Goal: Task Accomplishment & Management: Manage account settings

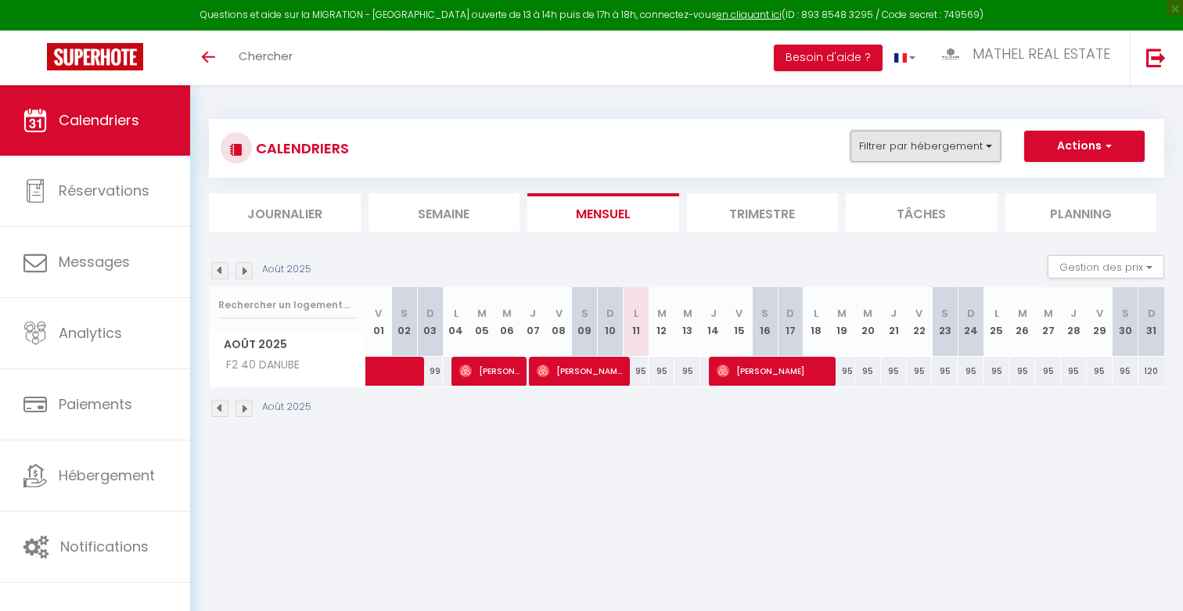
click at [919, 157] on button "Filtrer par hébergement" at bounding box center [926, 146] width 150 height 31
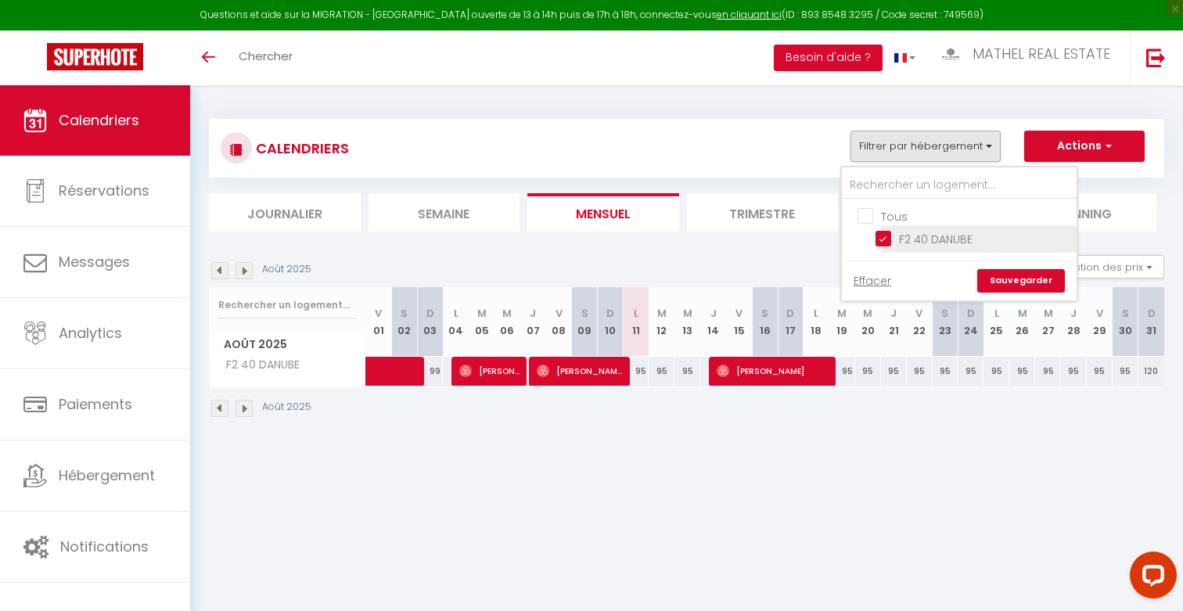
click at [890, 246] on li "F2 40 DANUBE" at bounding box center [979, 238] width 196 height 27
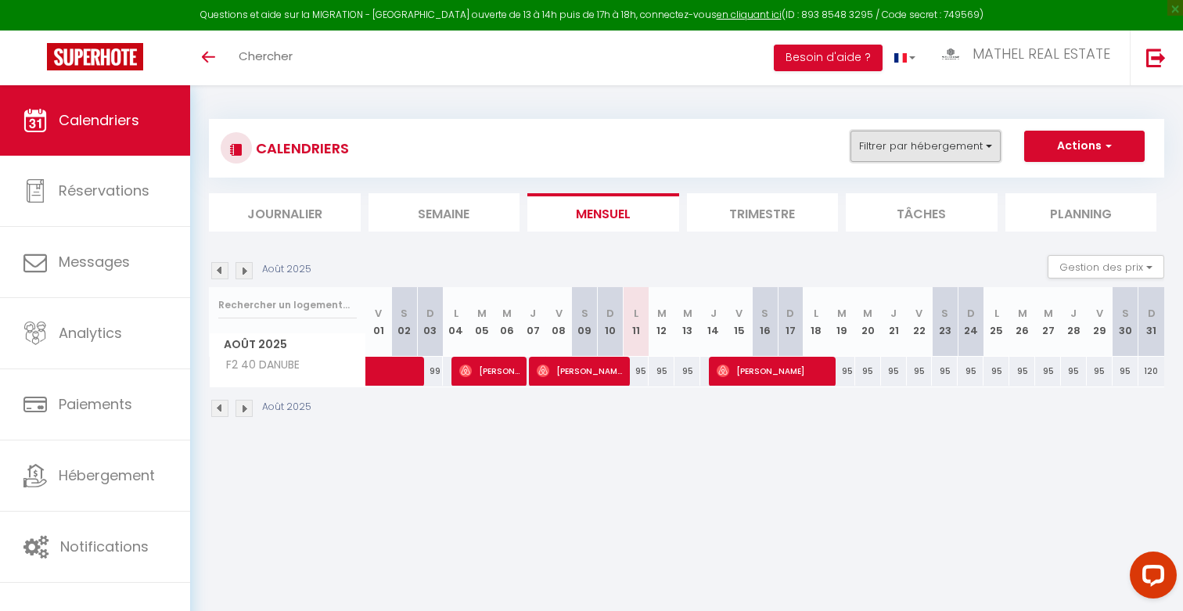
click at [923, 159] on button "Filtrer par hébergement" at bounding box center [926, 146] width 150 height 31
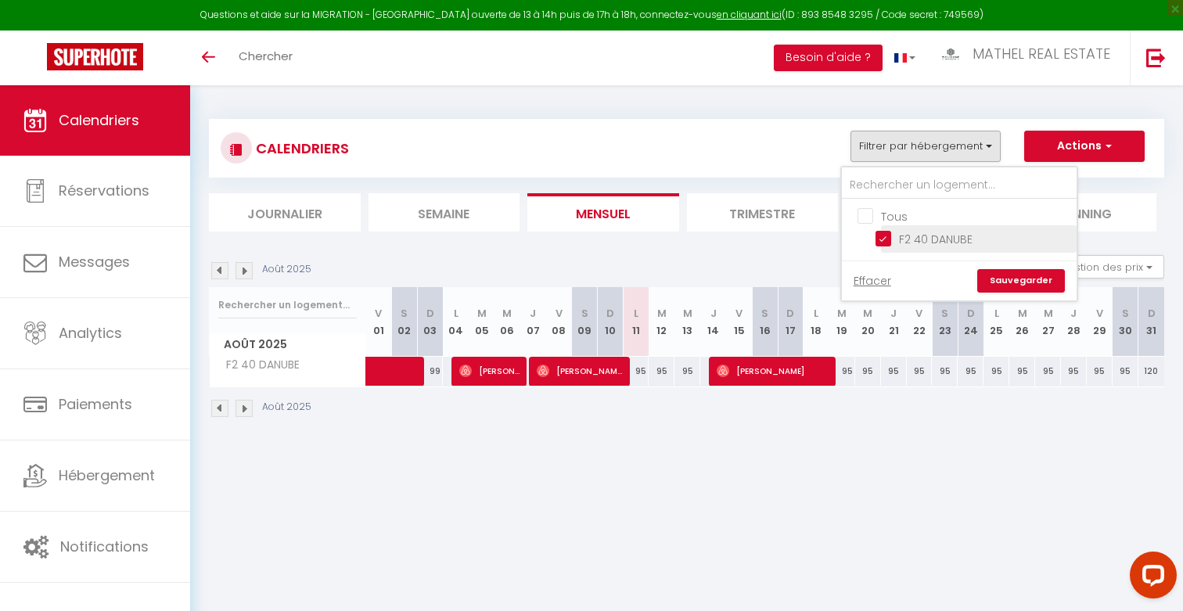
click at [885, 237] on input "F2 40 DANUBE" at bounding box center [974, 238] width 196 height 16
checkbox input "false"
click at [998, 271] on link "Sauvegarder" at bounding box center [1022, 280] width 88 height 23
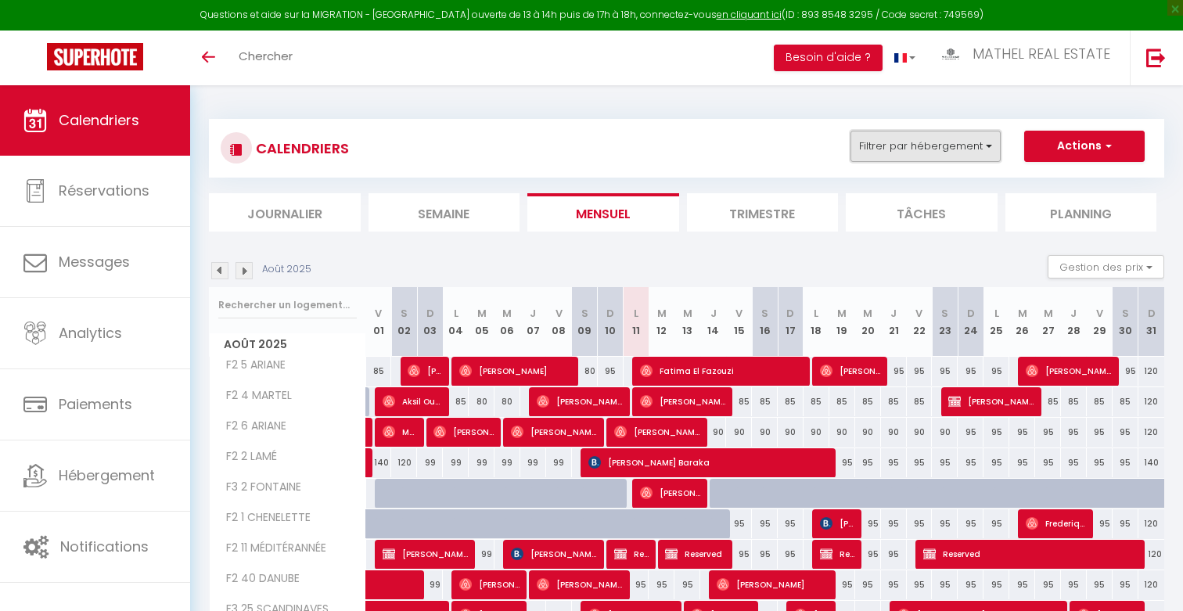
click at [892, 153] on button "Filtrer par hébergement" at bounding box center [926, 146] width 150 height 31
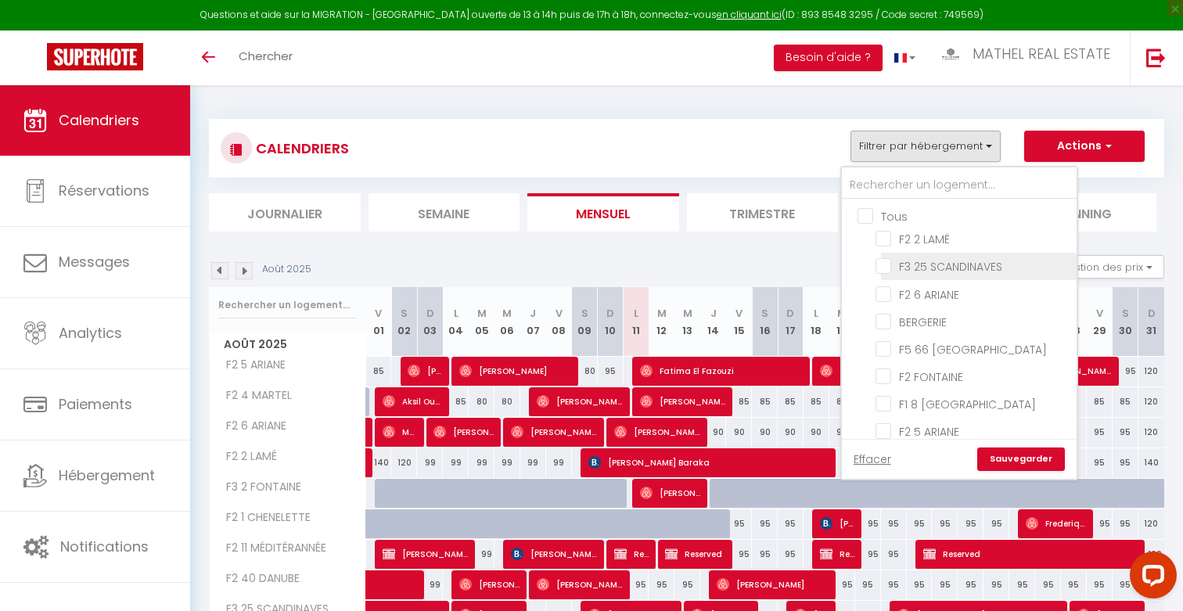
click at [918, 271] on input "F3 25 SCANDINAVES" at bounding box center [974, 266] width 196 height 16
checkbox input "true"
checkbox input "false"
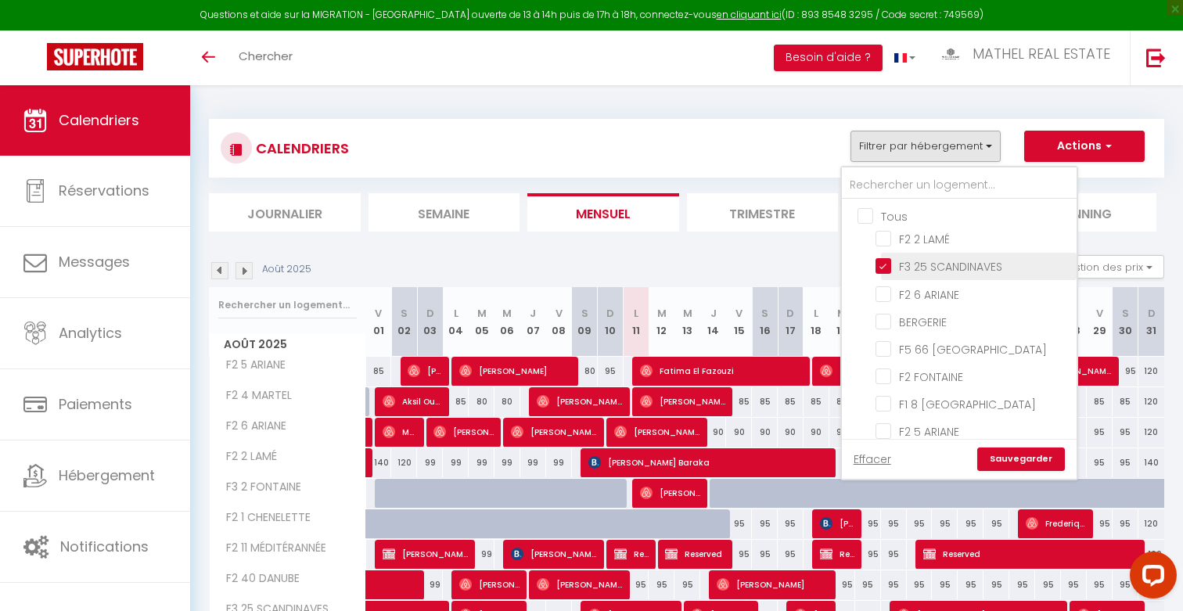
checkbox input "false"
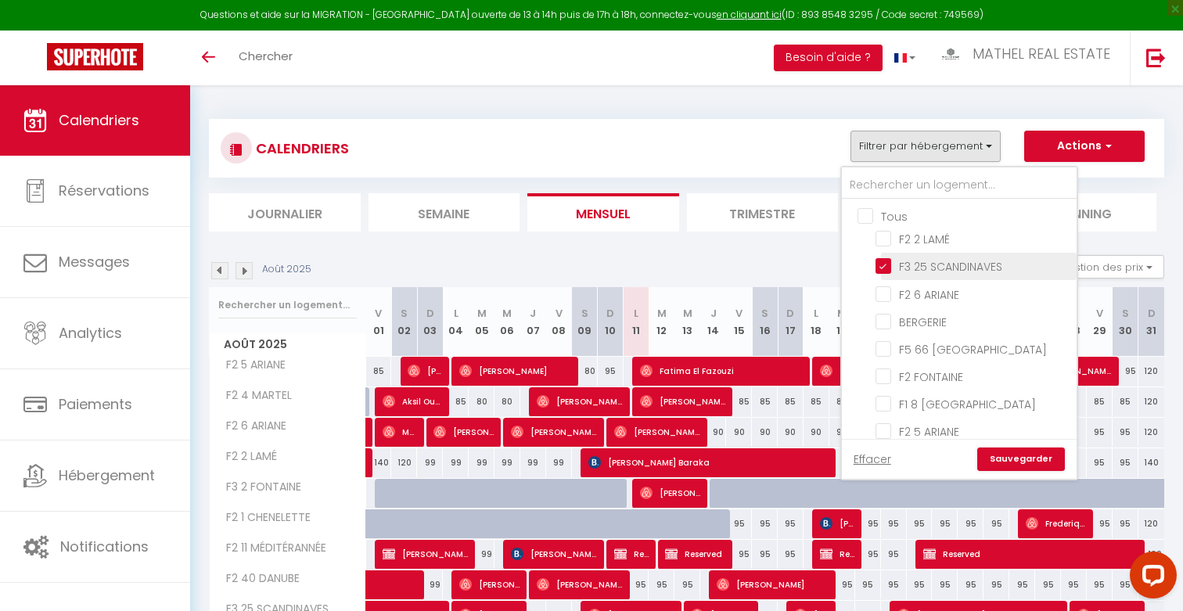
checkbox input "false"
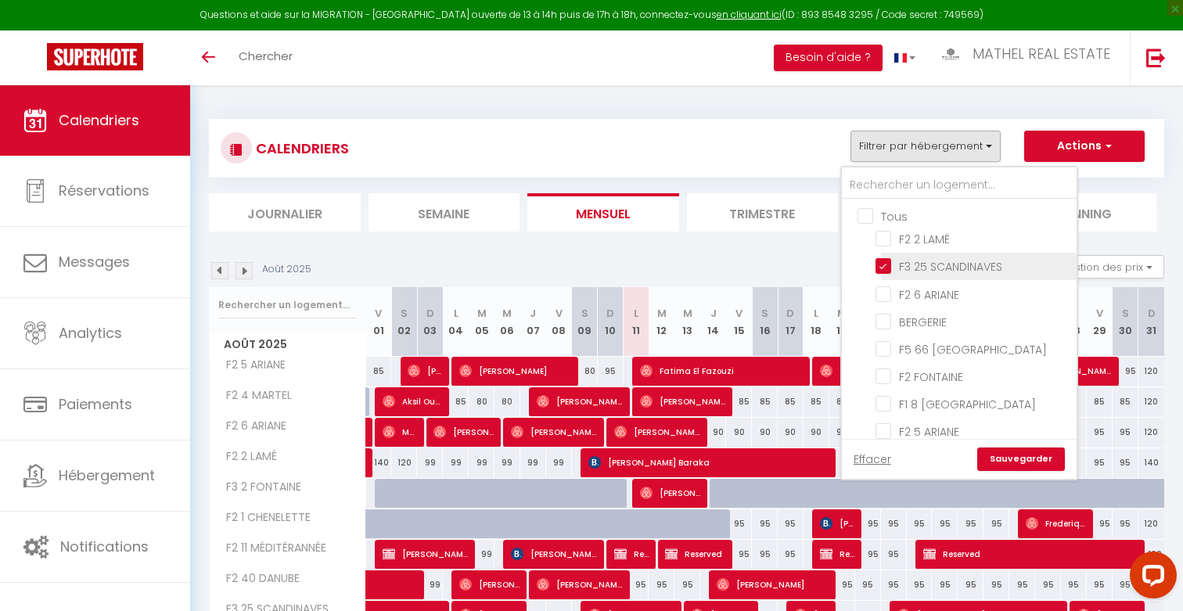
checkbox input "false"
click at [1011, 458] on link "Sauvegarder" at bounding box center [1022, 459] width 88 height 23
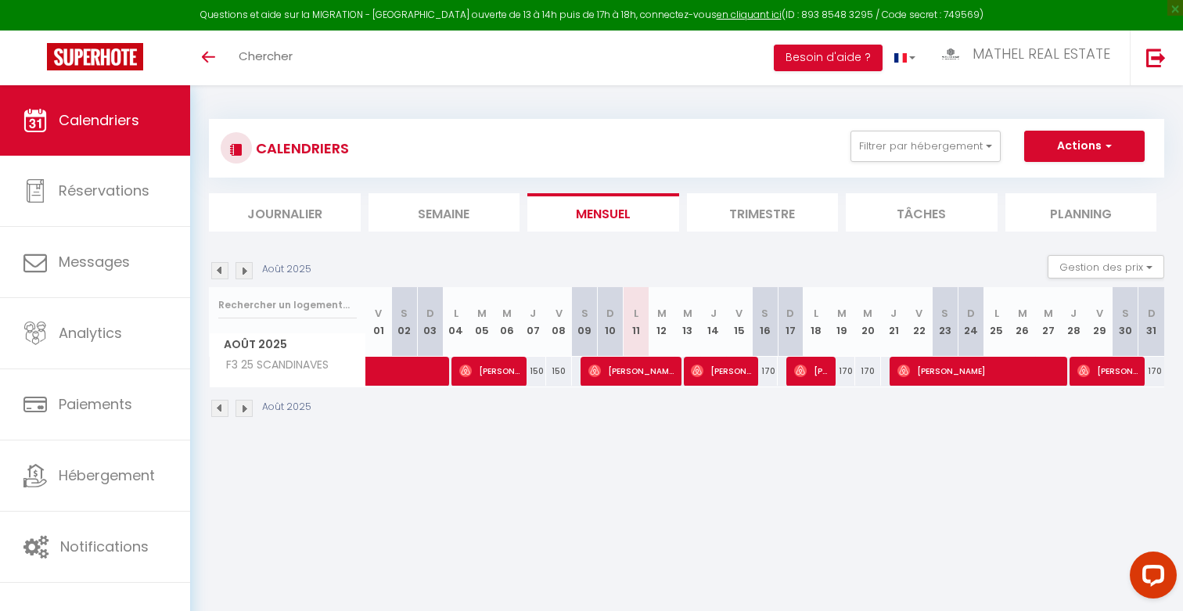
click at [216, 268] on img at bounding box center [219, 270] width 17 height 17
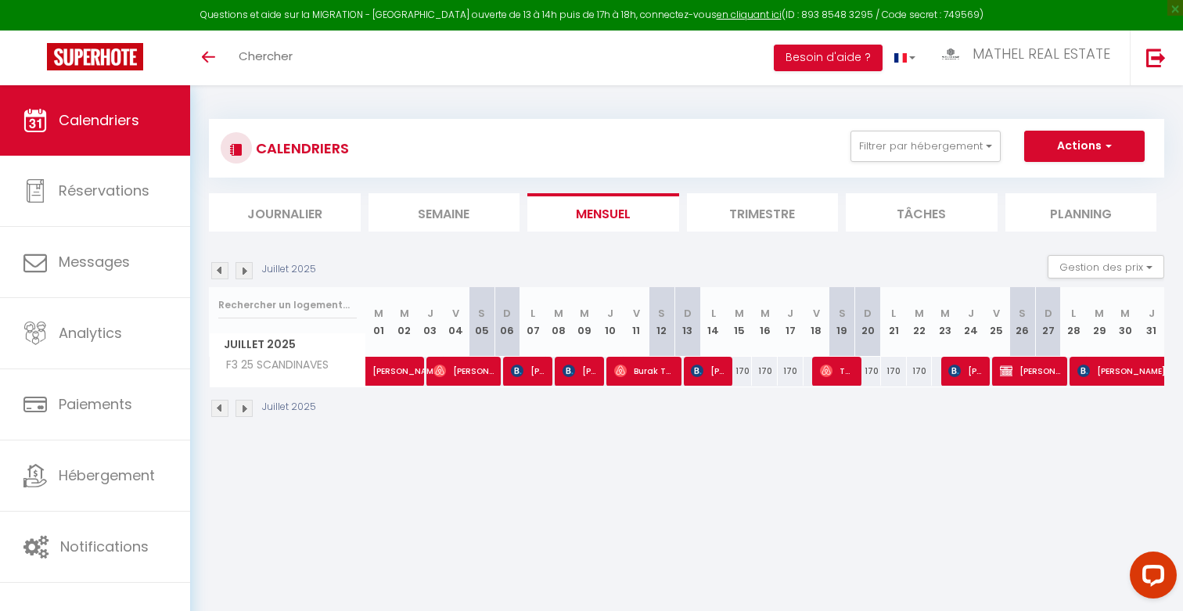
click at [216, 268] on img at bounding box center [219, 270] width 17 height 17
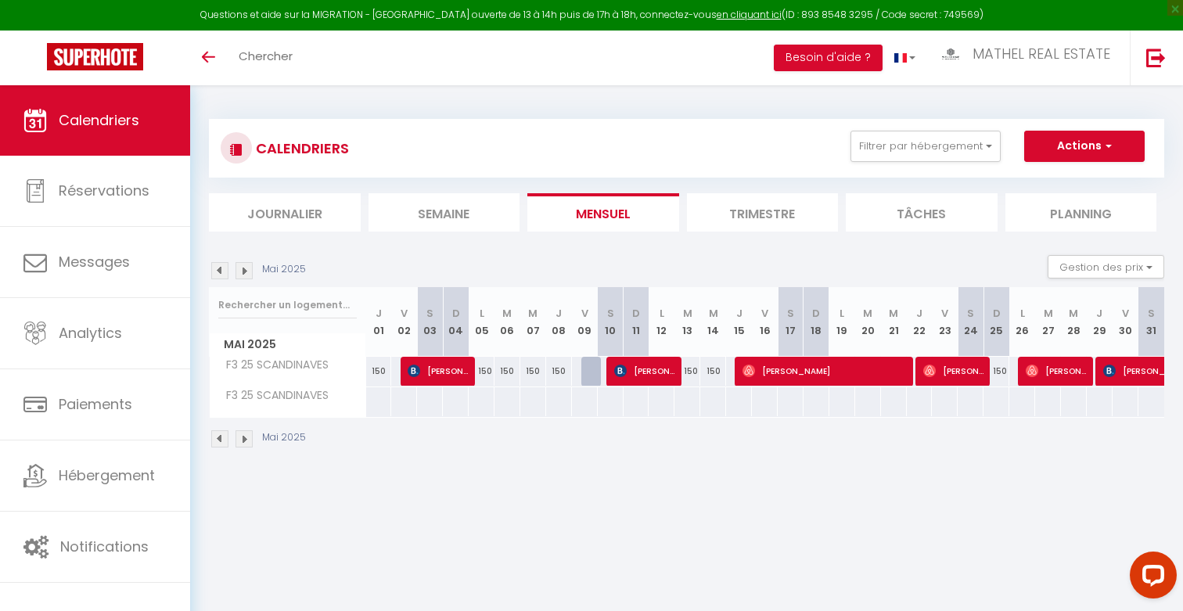
click at [216, 268] on img at bounding box center [219, 270] width 17 height 17
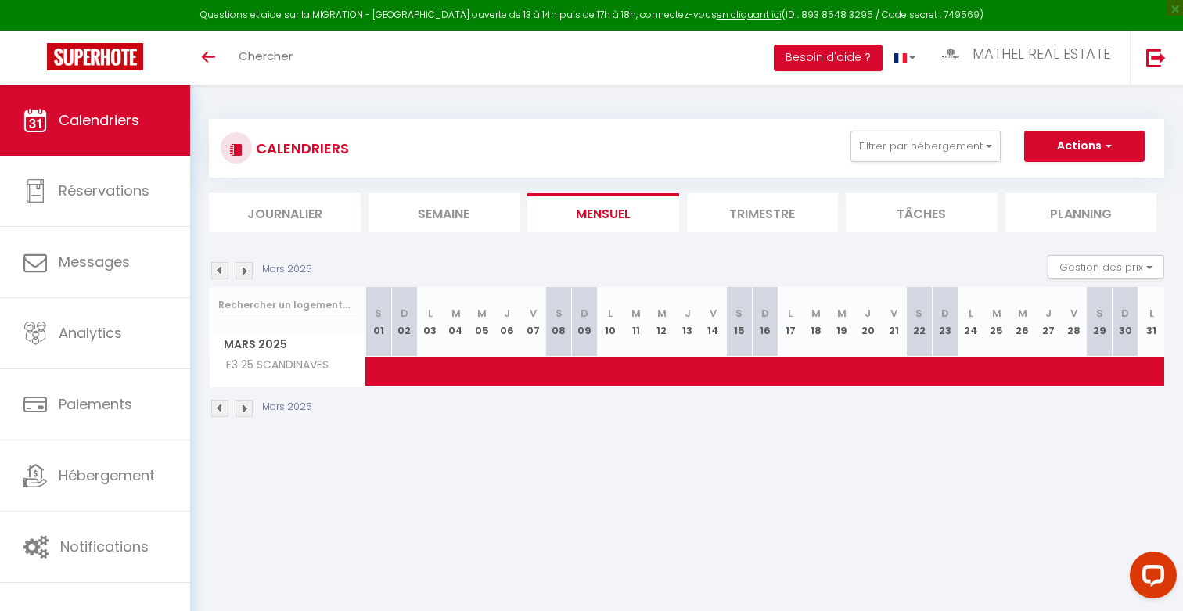
click at [216, 268] on img at bounding box center [219, 270] width 17 height 17
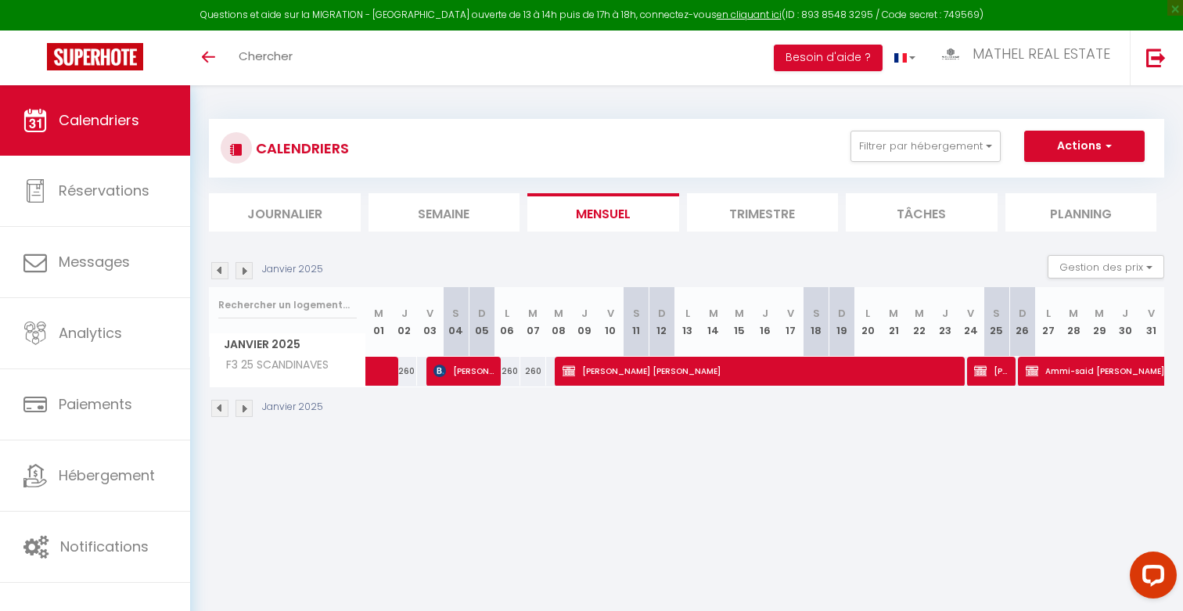
click at [216, 268] on img at bounding box center [219, 270] width 17 height 17
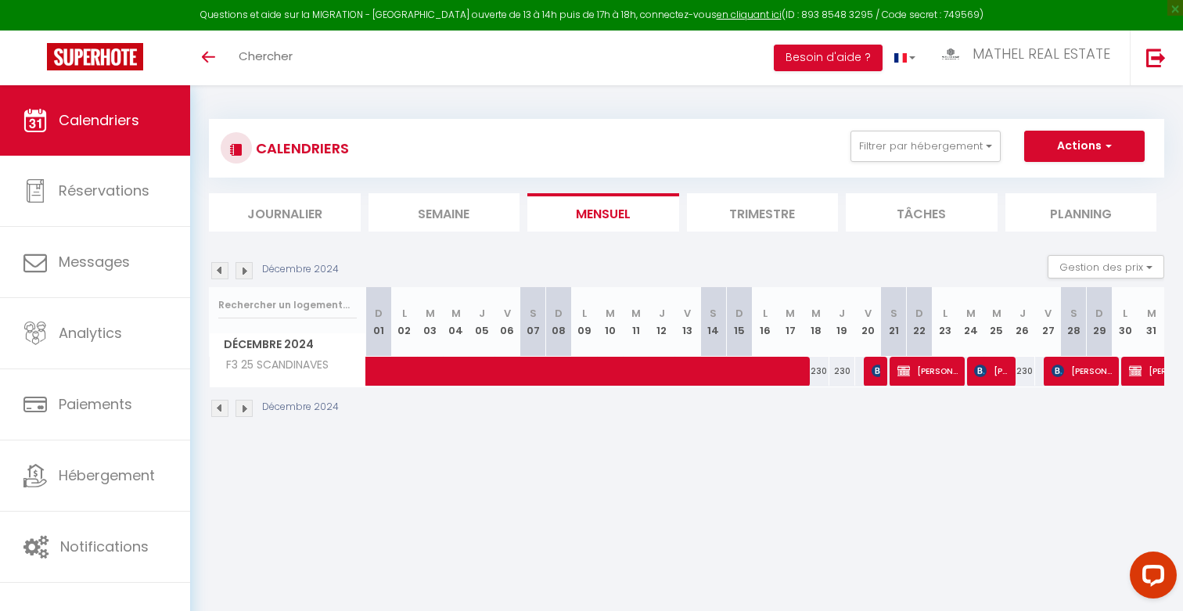
click at [216, 268] on img at bounding box center [219, 270] width 17 height 17
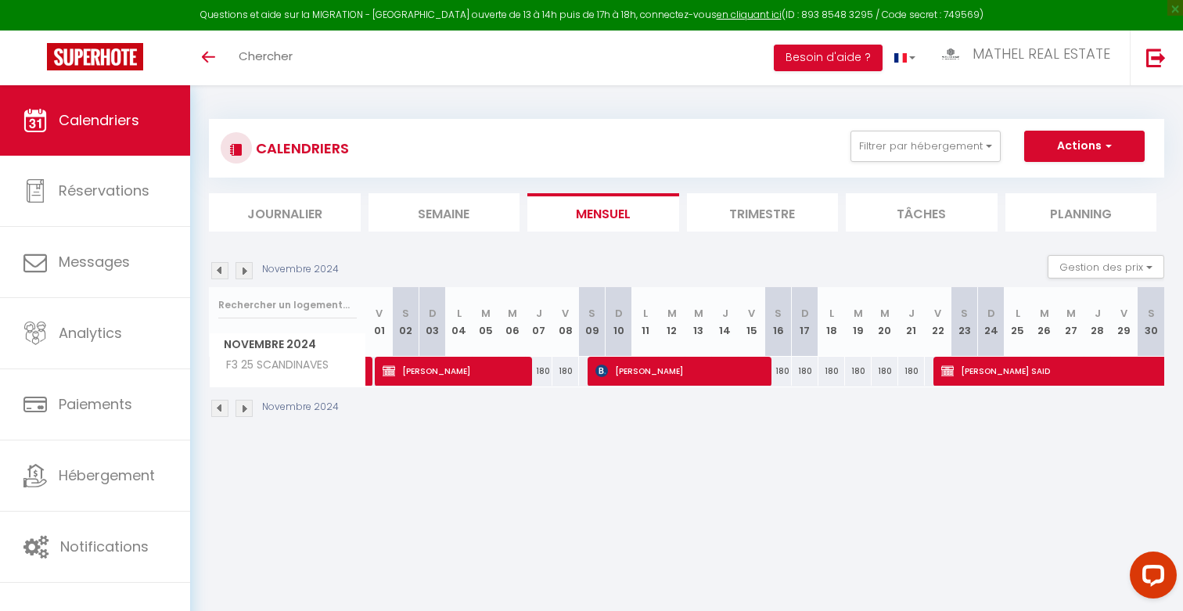
click at [244, 272] on img at bounding box center [244, 270] width 17 height 17
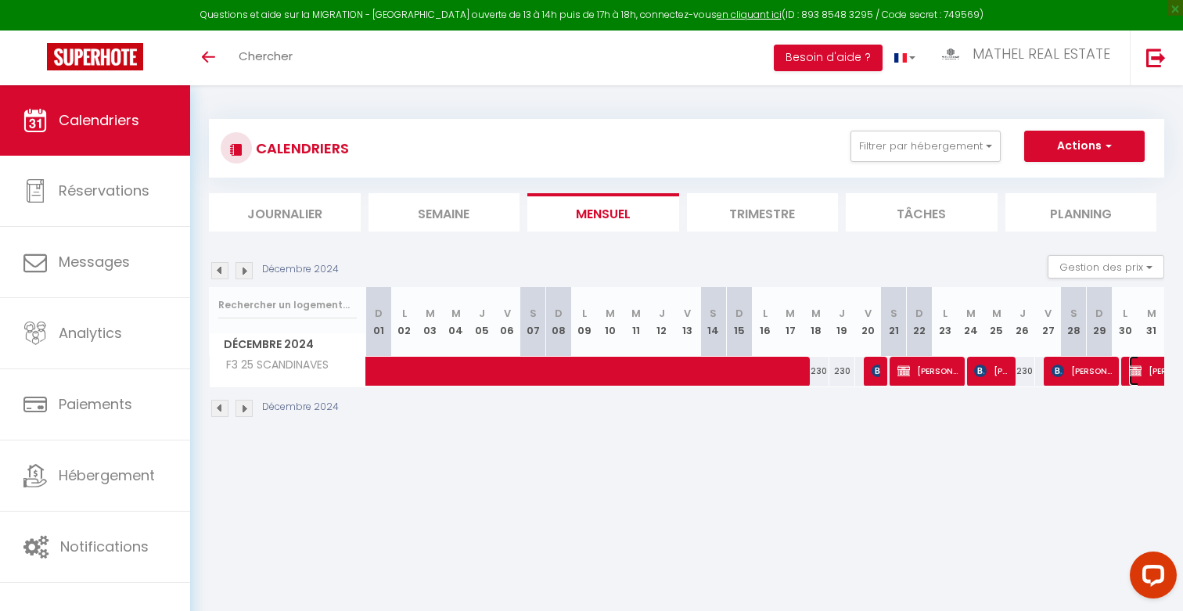
click at [1142, 376] on span "[PERSON_NAME] [PERSON_NAME]" at bounding box center [1183, 371] width 108 height 30
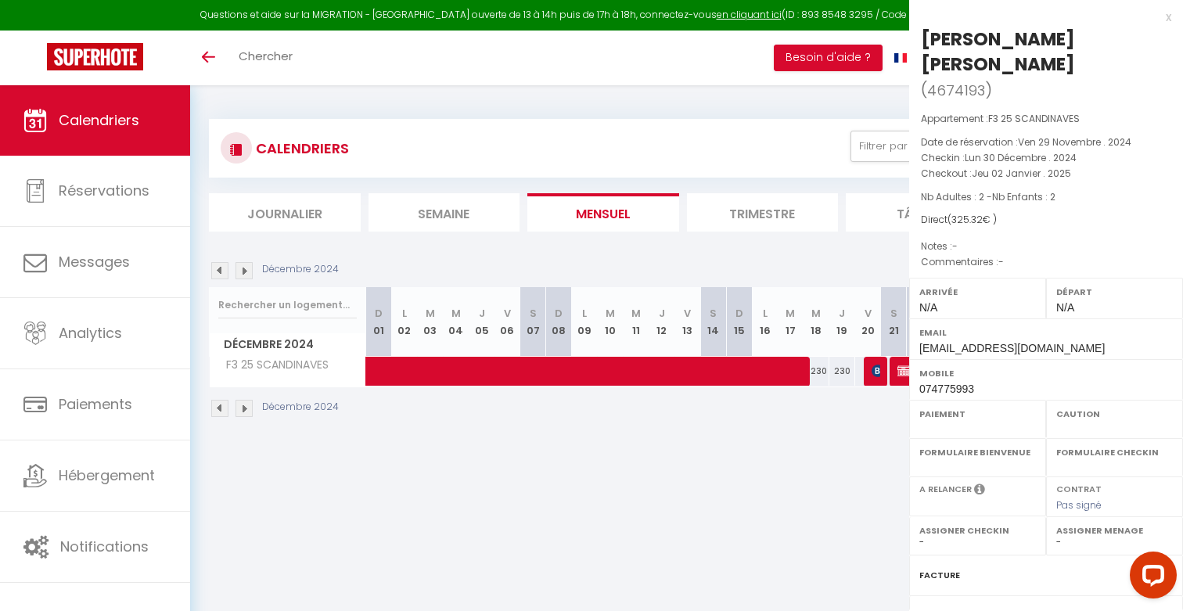
select select "OK"
select select "KO"
select select "0"
select select "1"
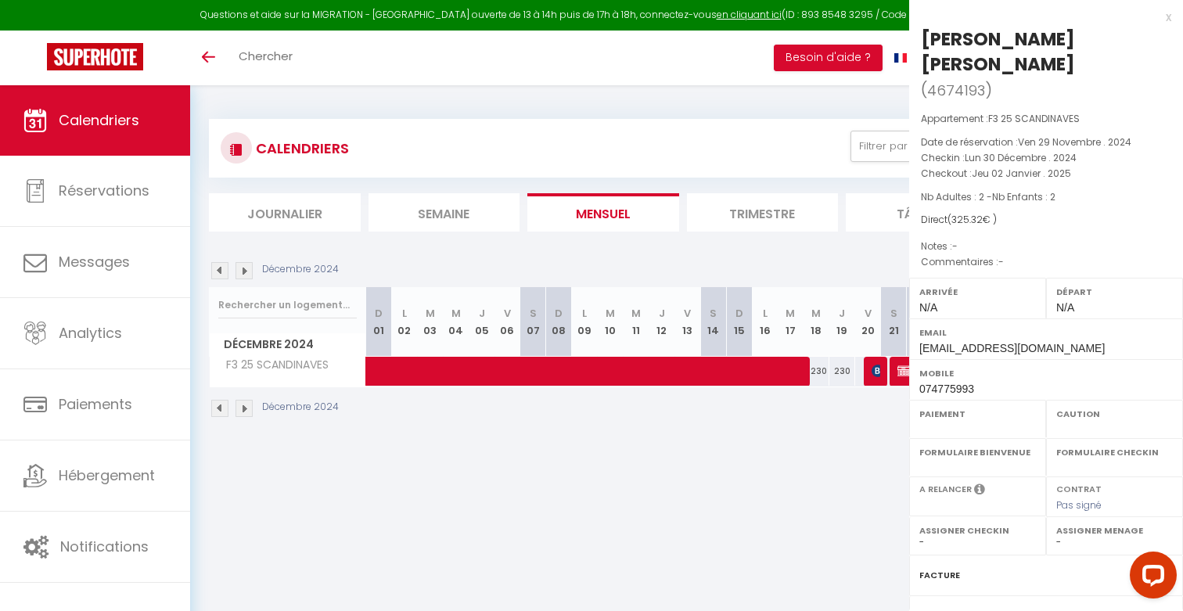
select select
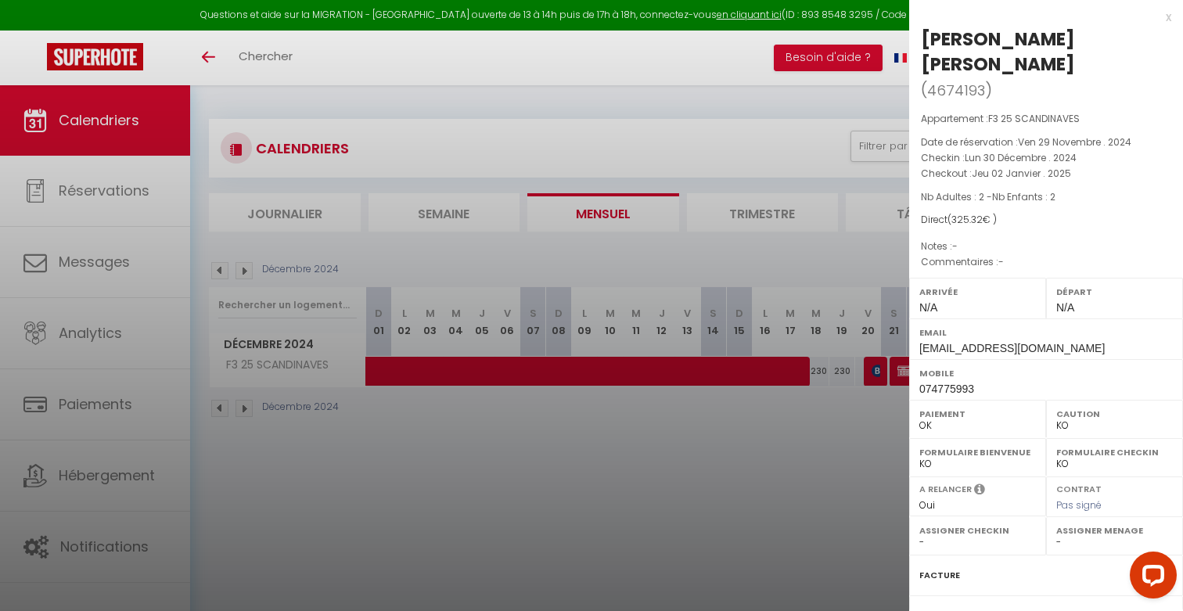
click at [825, 429] on div at bounding box center [591, 305] width 1183 height 611
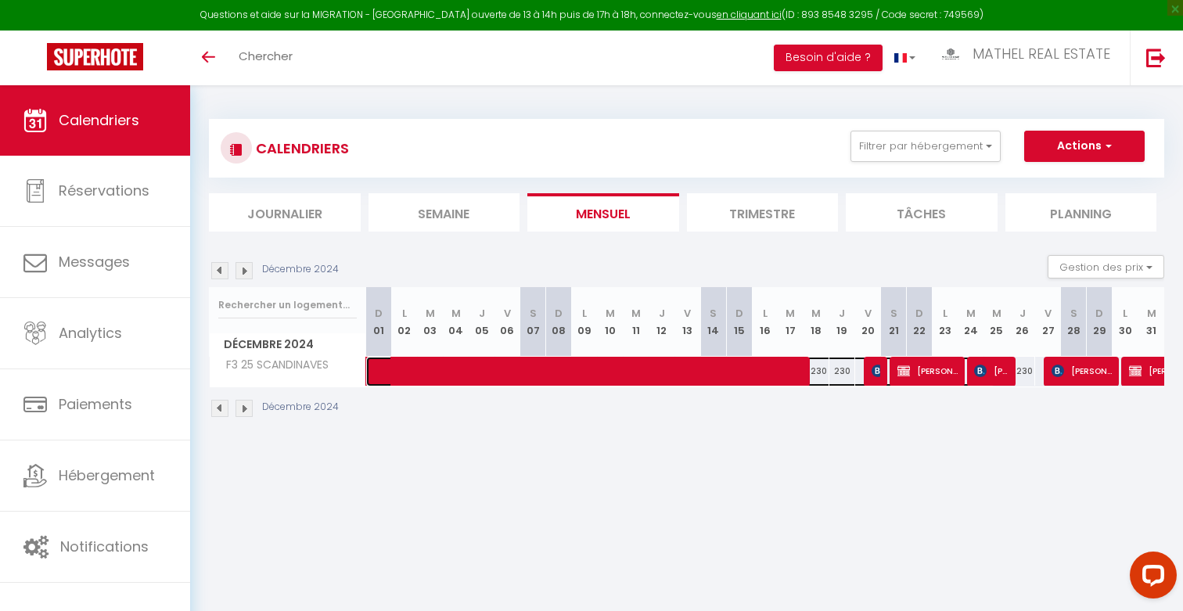
click at [482, 379] on span at bounding box center [689, 372] width 612 height 30
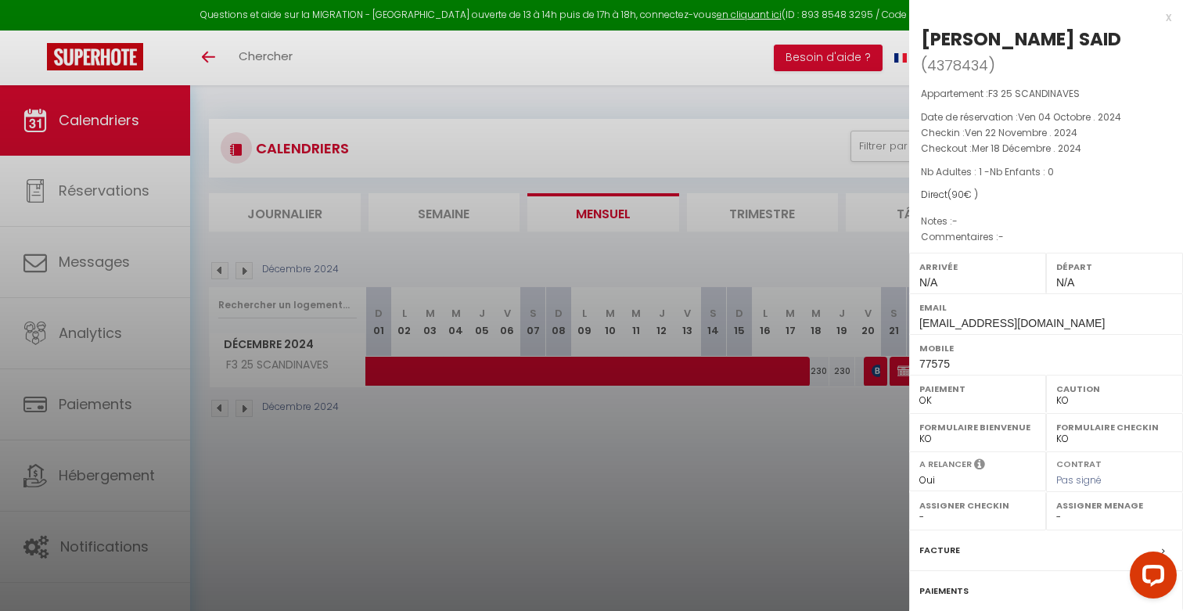
click at [482, 379] on div at bounding box center [591, 305] width 1183 height 611
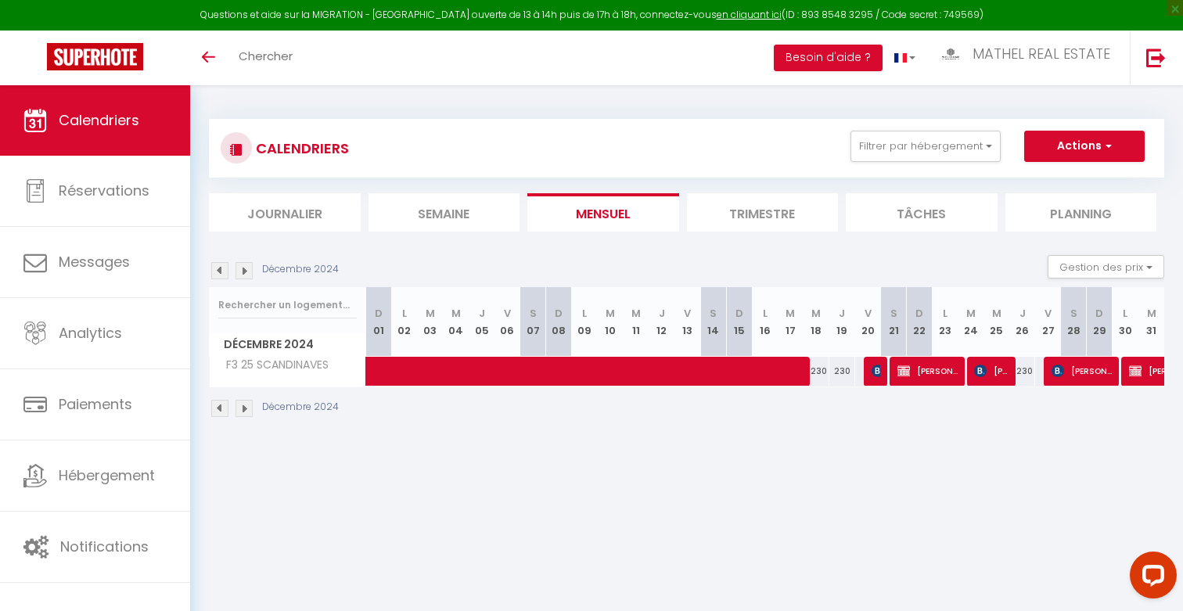
drag, startPoint x: 1180, startPoint y: 299, endPoint x: 693, endPoint y: 213, distance: 495.2
click at [693, 213] on div "CALENDRIERS Filtrer par hébergement Tous F2 2 LAMÉ F3 25 SCANDINAVES F2 6 [PERS…" at bounding box center [686, 268] width 993 height 367
click at [981, 262] on div "Décembre 2024 Gestion des prix Nb Nuits minimum Règles Disponibilité" at bounding box center [687, 271] width 956 height 32
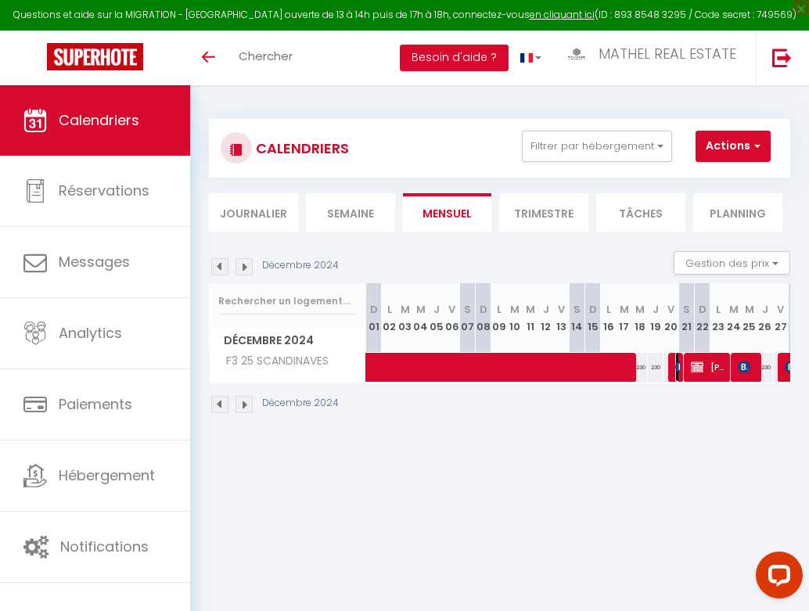
click at [675, 359] on span "[PERSON_NAME]" at bounding box center [677, 367] width 5 height 30
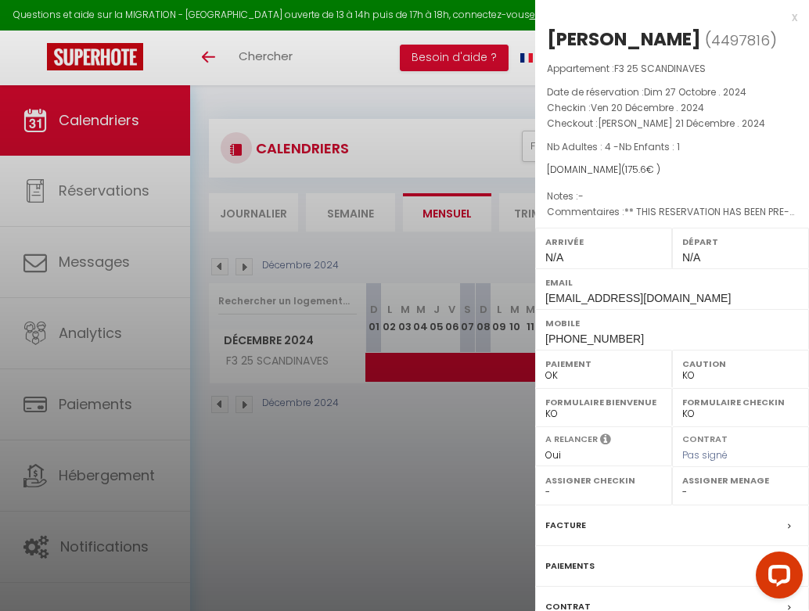
click at [510, 445] on div at bounding box center [404, 305] width 809 height 611
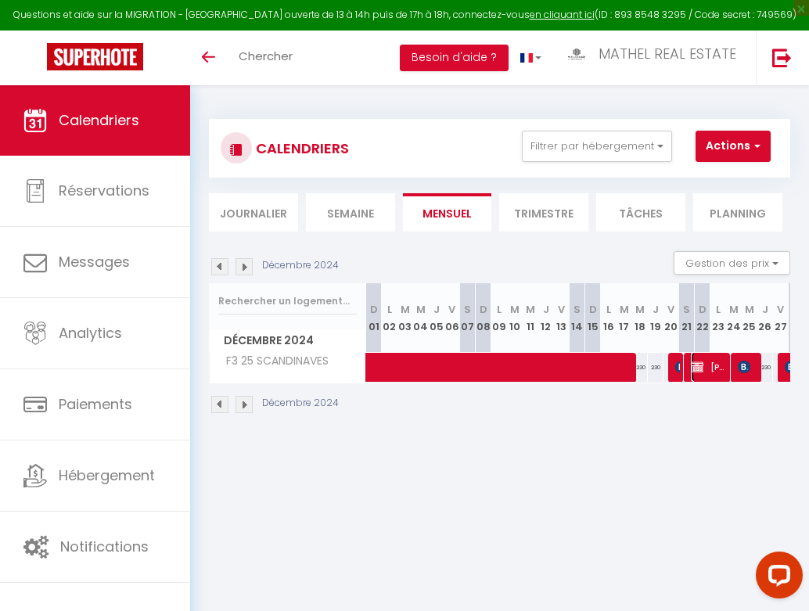
click at [722, 370] on span "[PERSON_NAME]" at bounding box center [709, 367] width 37 height 30
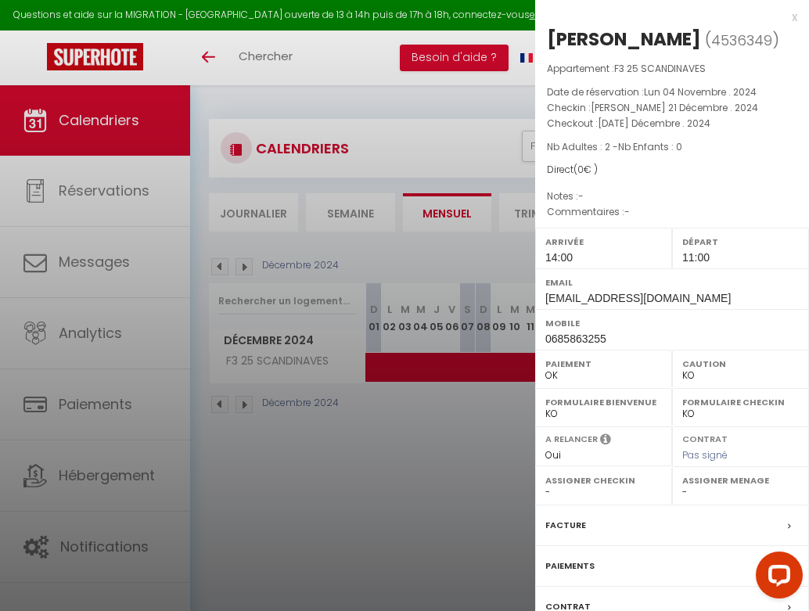
click at [458, 454] on div at bounding box center [404, 305] width 809 height 611
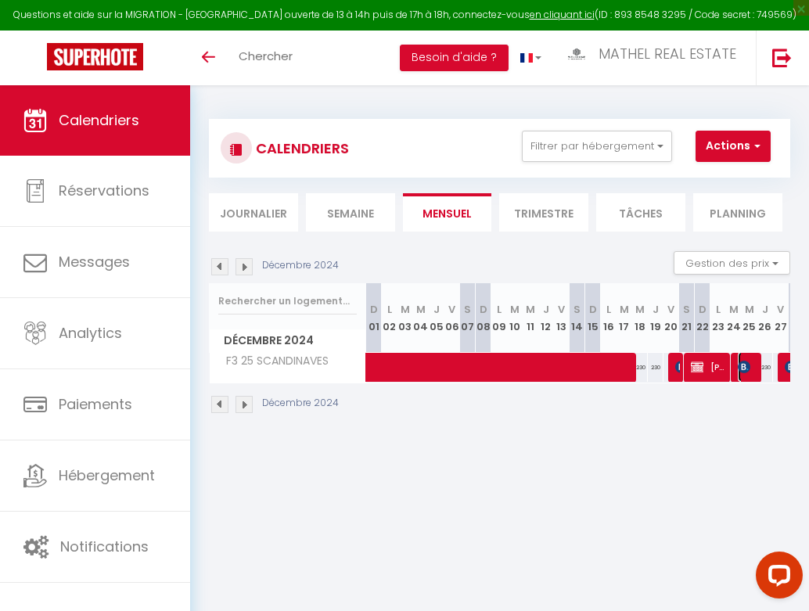
click at [744, 366] on img at bounding box center [744, 367] width 13 height 13
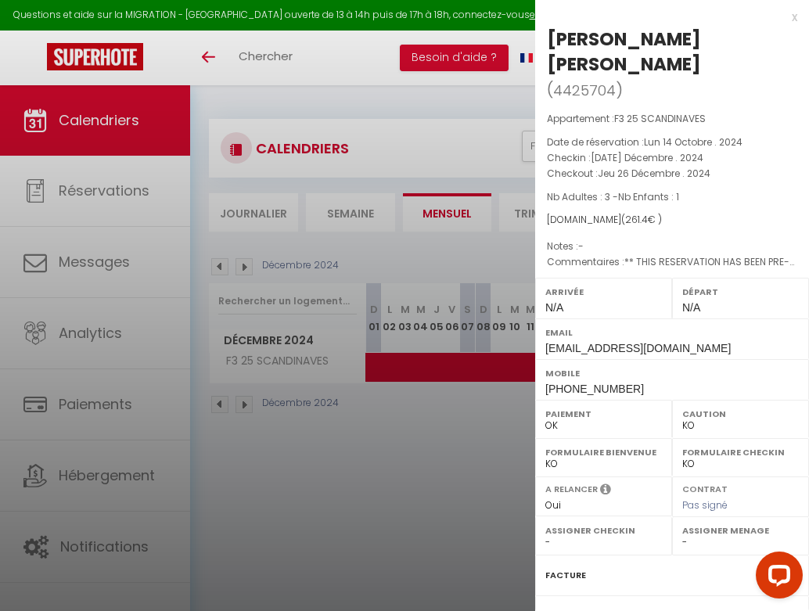
click at [426, 451] on div at bounding box center [404, 305] width 809 height 611
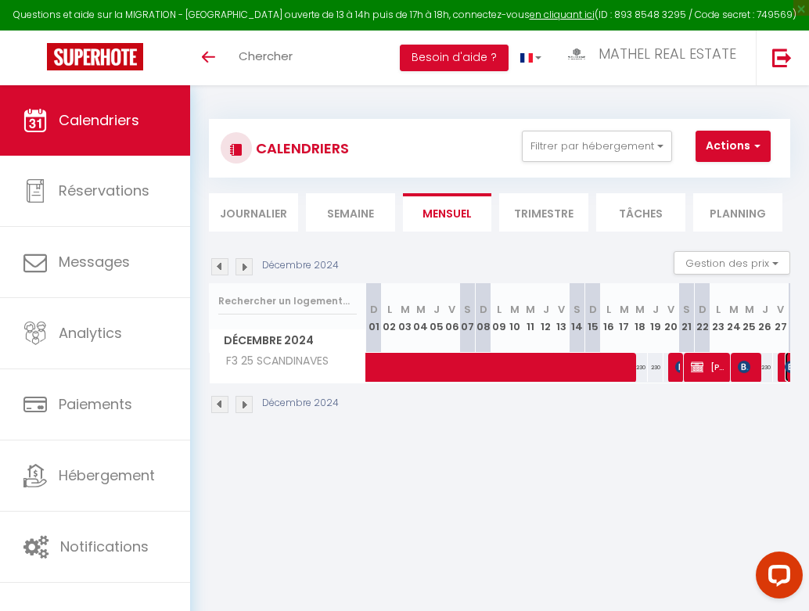
click at [785, 366] on img at bounding box center [791, 367] width 13 height 13
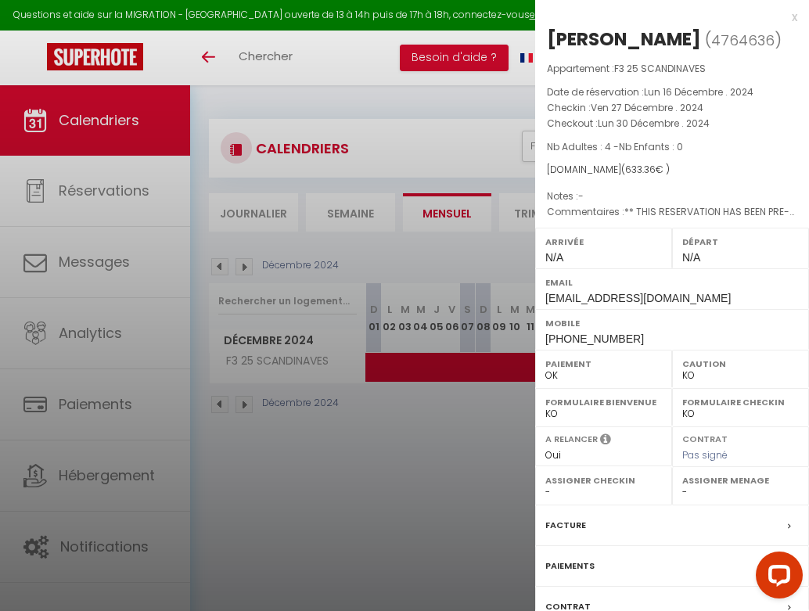
click at [272, 518] on div at bounding box center [404, 305] width 809 height 611
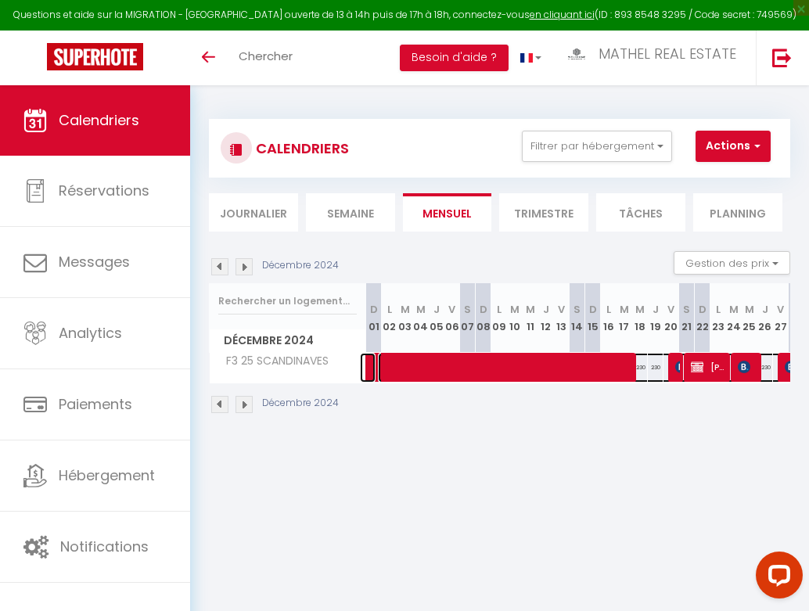
click at [781, 363] on span at bounding box center [684, 368] width 612 height 30
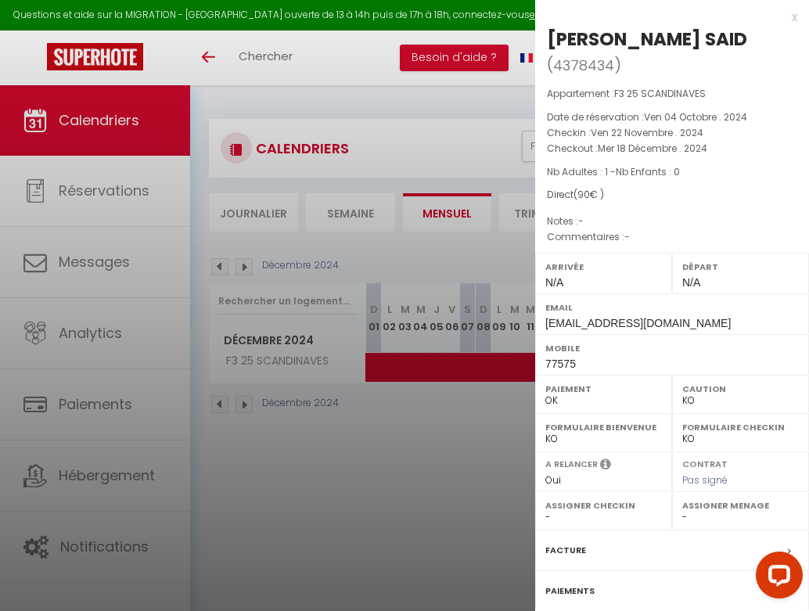
click at [781, 381] on label "Caution" at bounding box center [741, 389] width 117 height 16
click at [452, 429] on div at bounding box center [404, 305] width 809 height 611
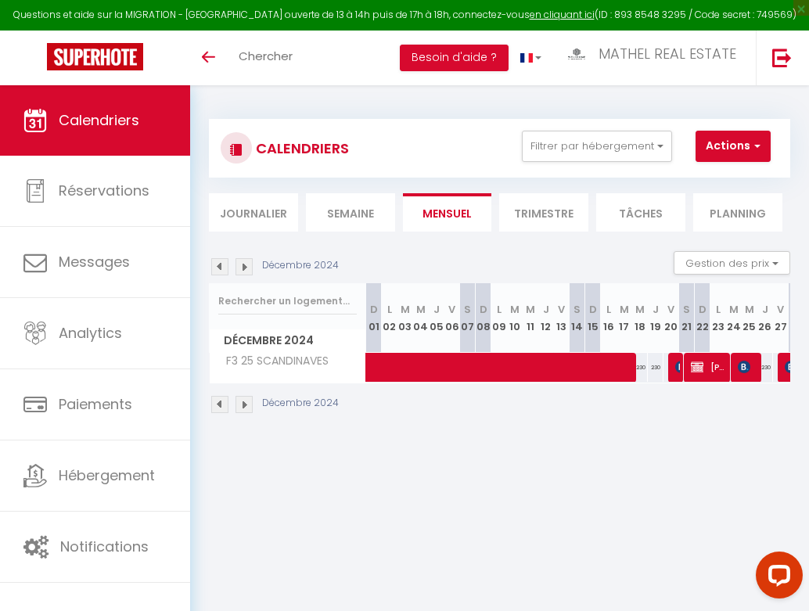
scroll to position [0, 199]
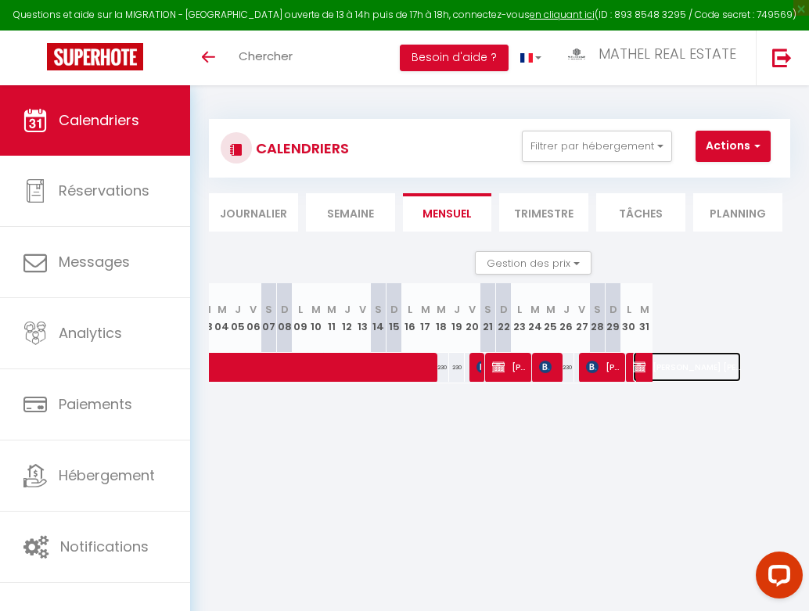
click at [641, 366] on img at bounding box center [639, 367] width 13 height 13
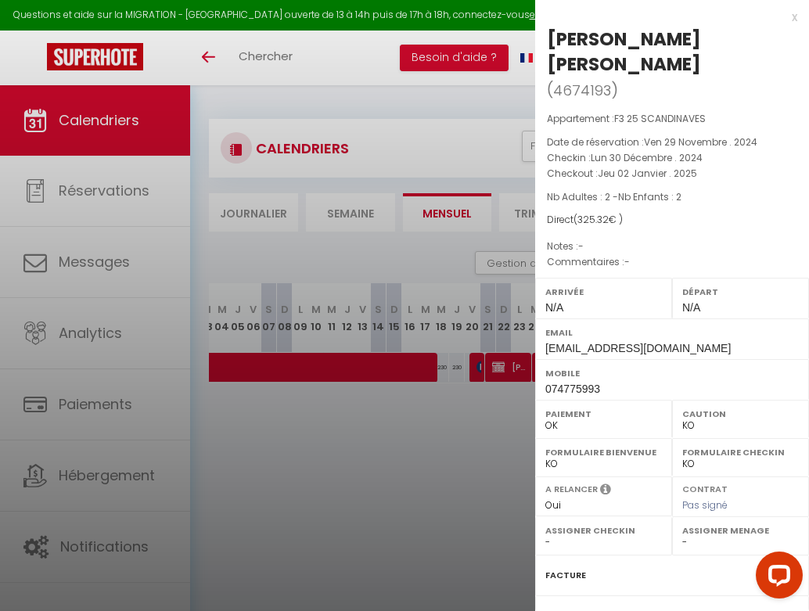
click at [495, 407] on div at bounding box center [404, 305] width 809 height 611
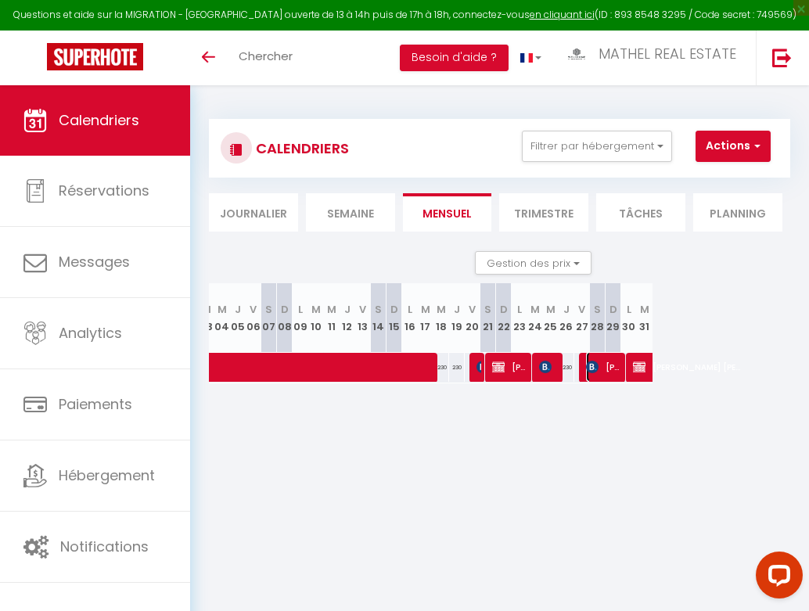
click at [615, 369] on span "[PERSON_NAME]" at bounding box center [604, 367] width 37 height 30
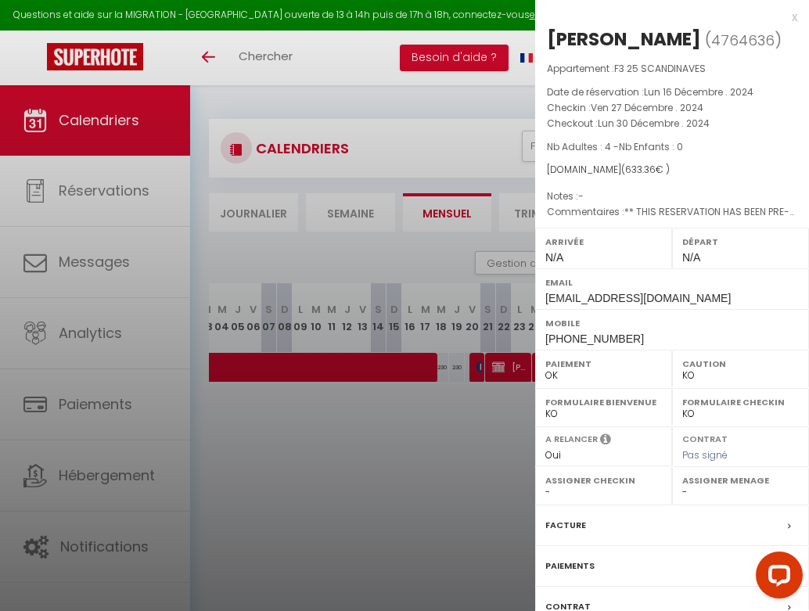
click at [503, 438] on div at bounding box center [404, 305] width 809 height 611
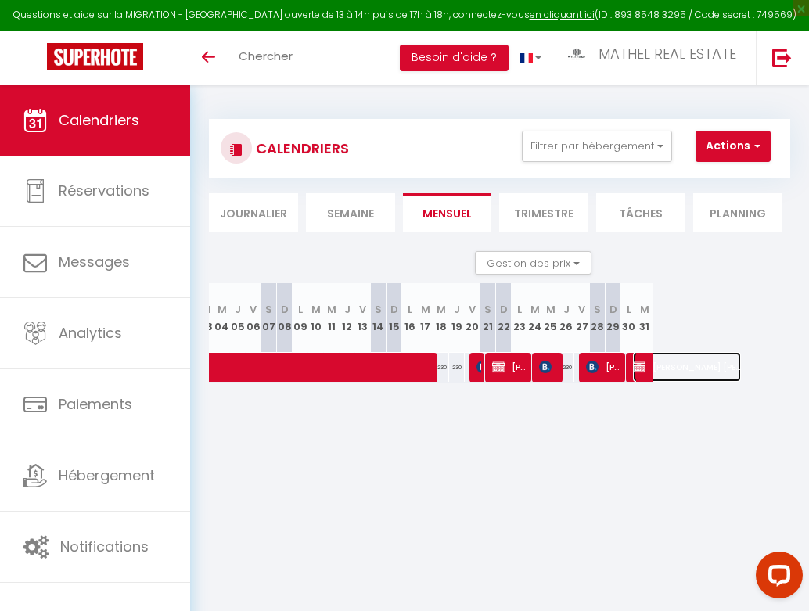
click at [645, 367] on span "[PERSON_NAME] [PERSON_NAME]" at bounding box center [687, 367] width 108 height 30
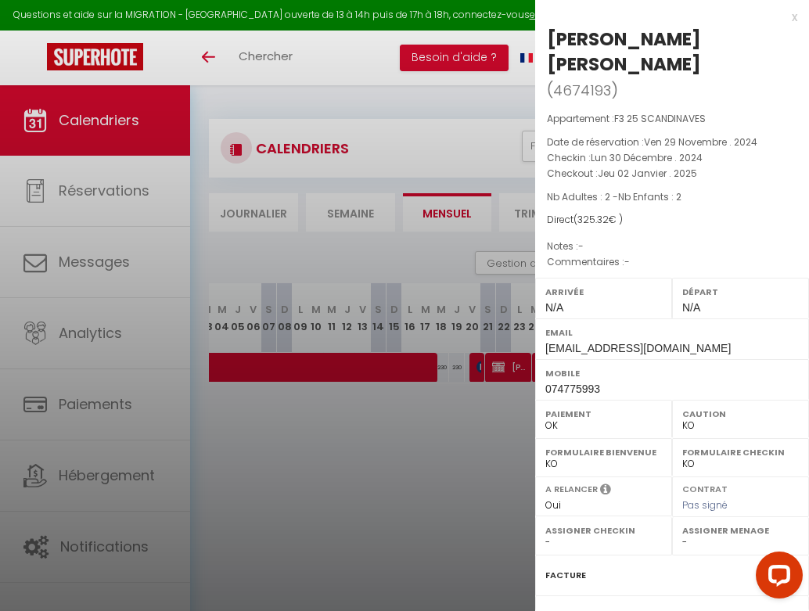
click at [426, 438] on div at bounding box center [404, 305] width 809 height 611
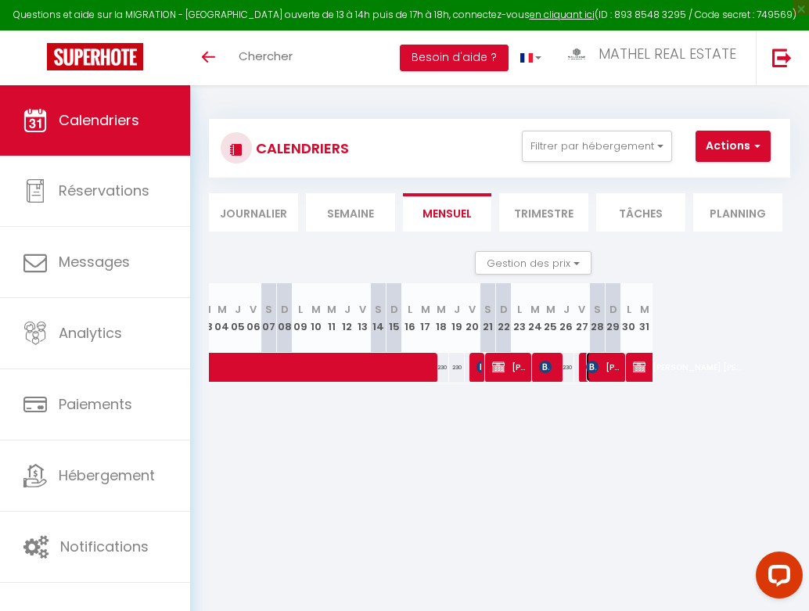
click at [595, 367] on img at bounding box center [592, 367] width 13 height 13
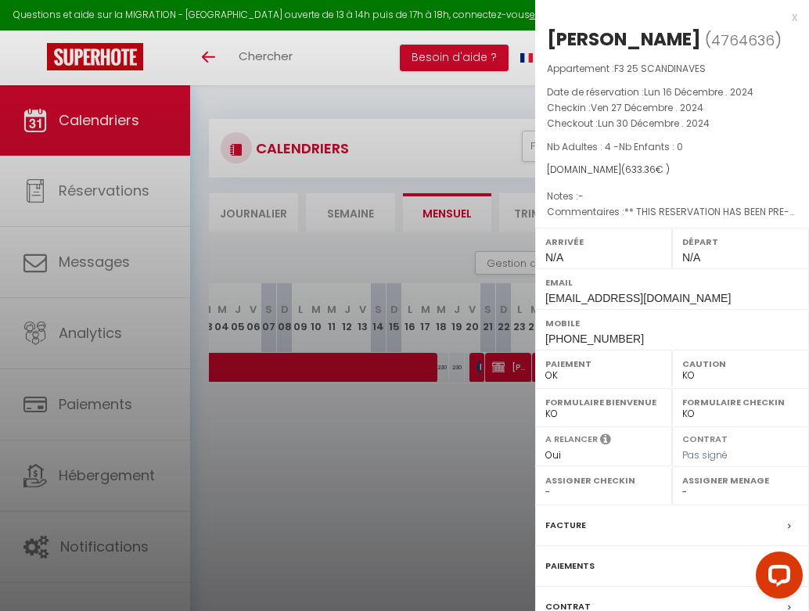
click at [508, 410] on div at bounding box center [404, 305] width 809 height 611
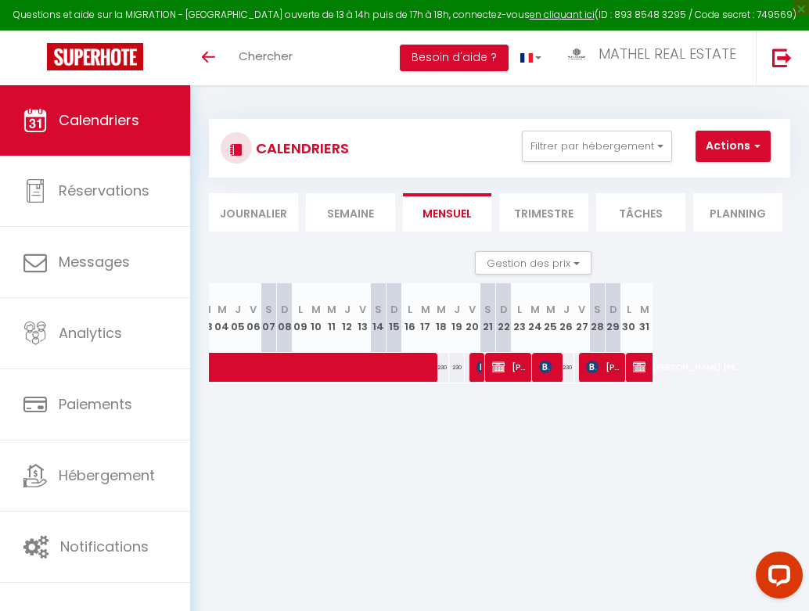
scroll to position [0, 0]
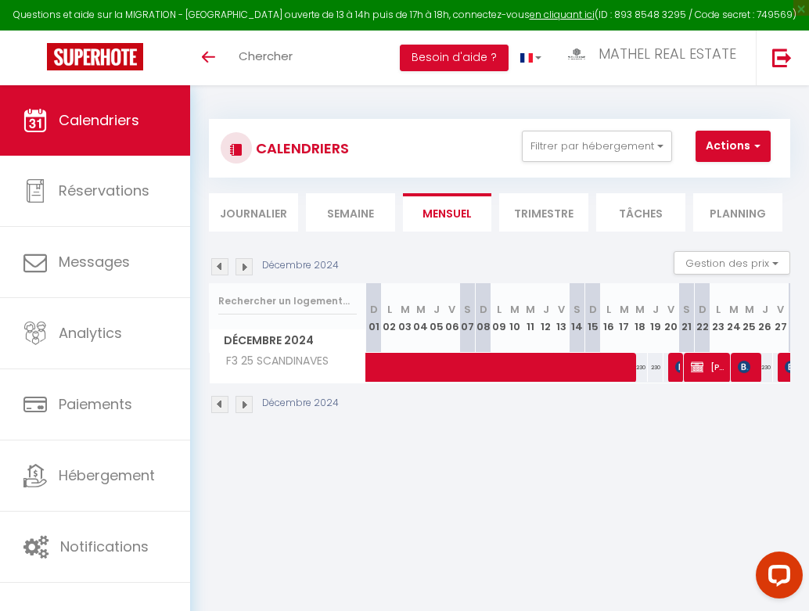
click at [222, 268] on img at bounding box center [219, 266] width 17 height 17
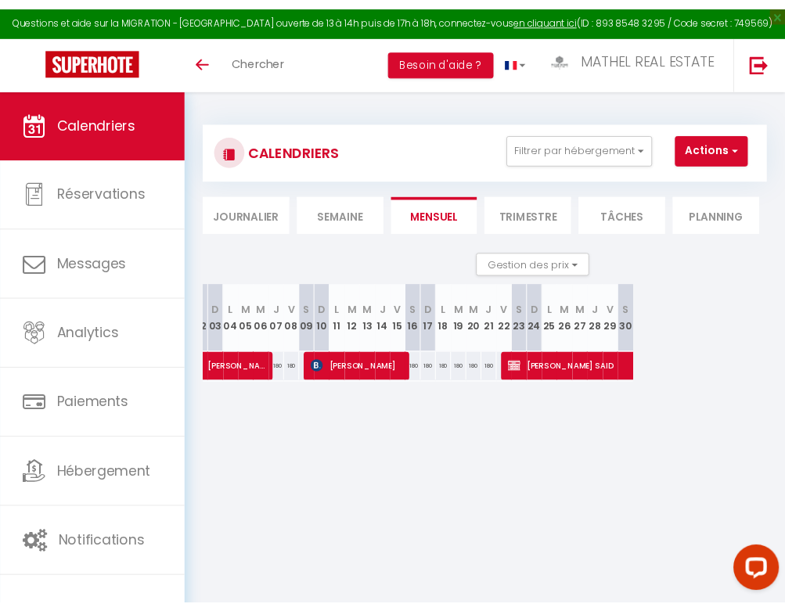
scroll to position [0, 193]
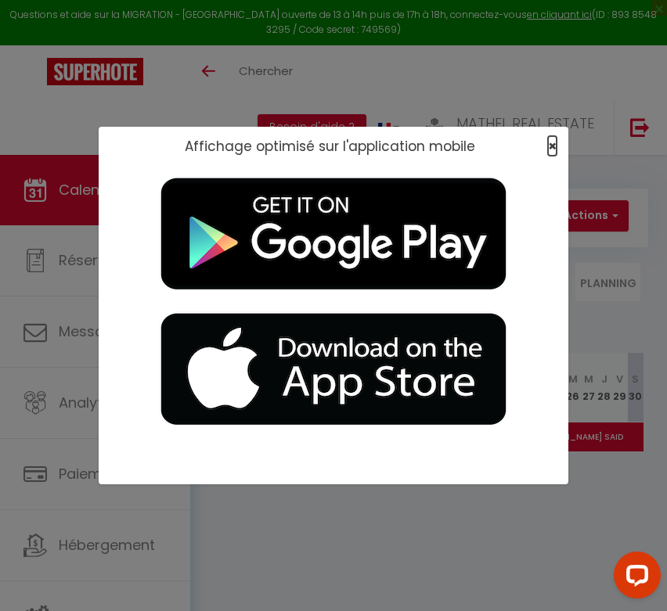
click at [556, 145] on span "×" at bounding box center [552, 146] width 9 height 20
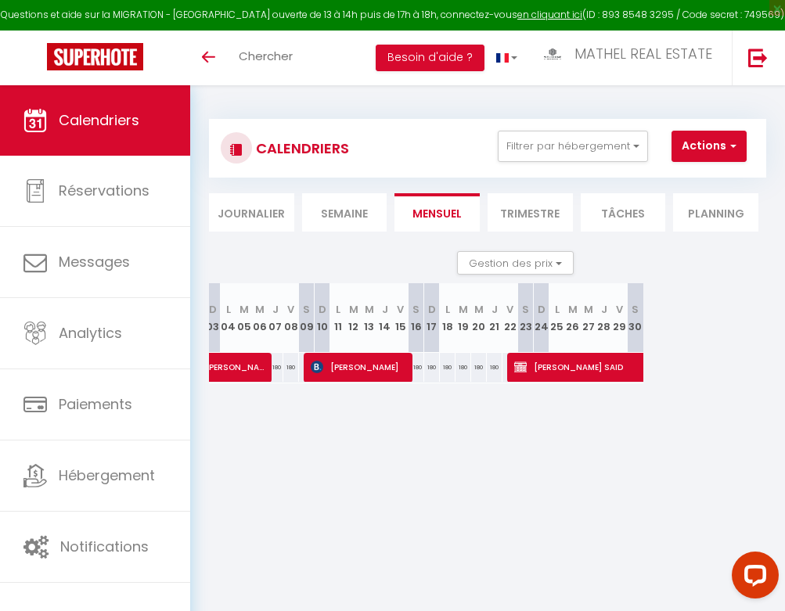
scroll to position [0, 0]
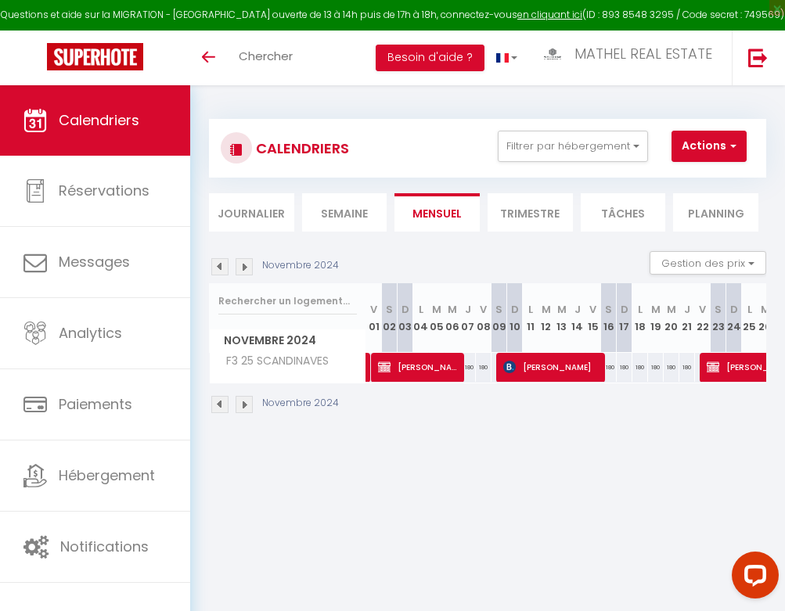
click at [242, 270] on img at bounding box center [244, 266] width 17 height 17
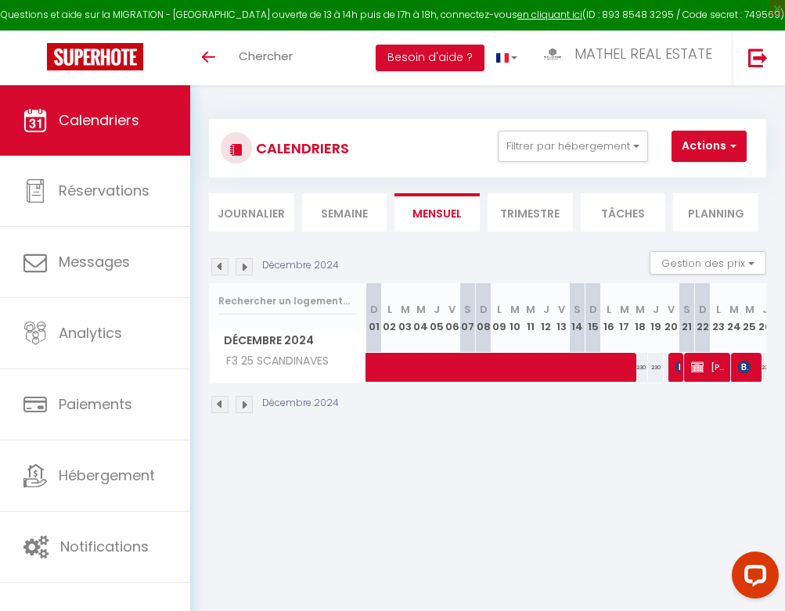
click at [242, 270] on img at bounding box center [244, 266] width 17 height 17
select select "KO"
select select "0"
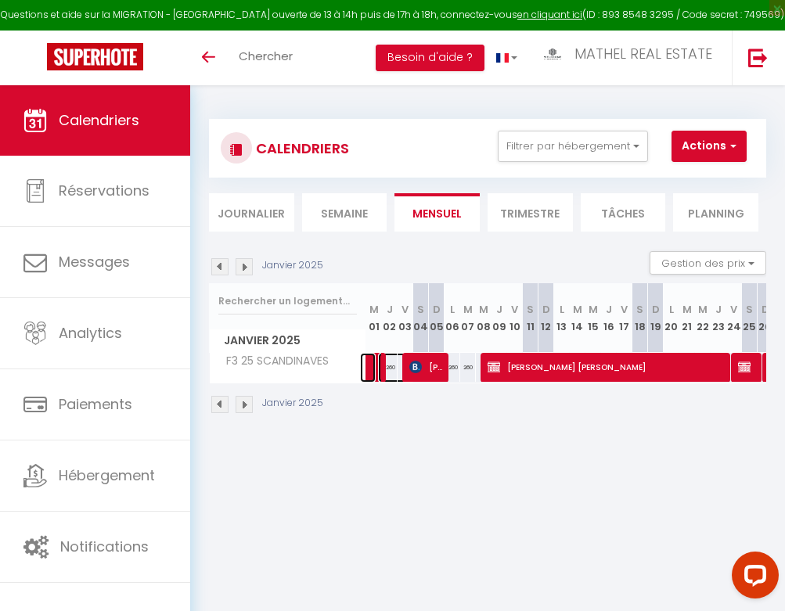
click at [378, 367] on span at bounding box center [396, 368] width 36 height 30
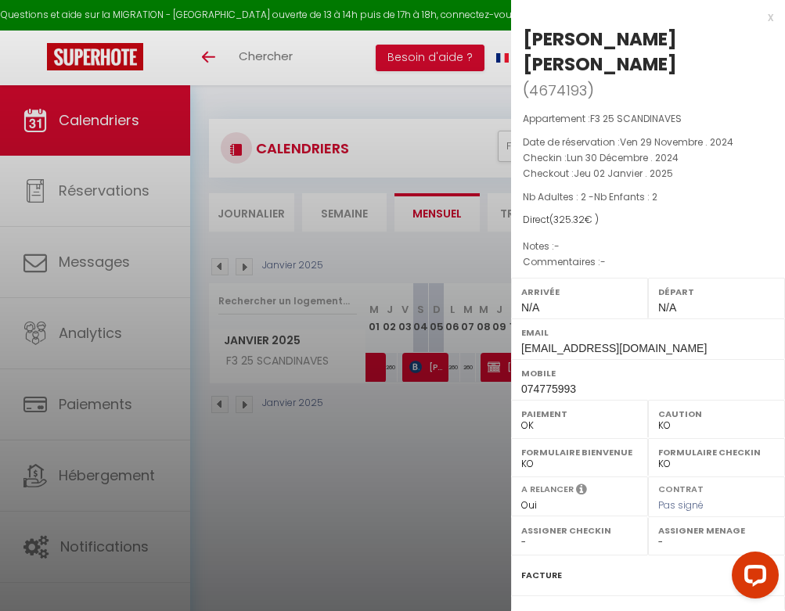
click at [378, 367] on div at bounding box center [392, 305] width 785 height 611
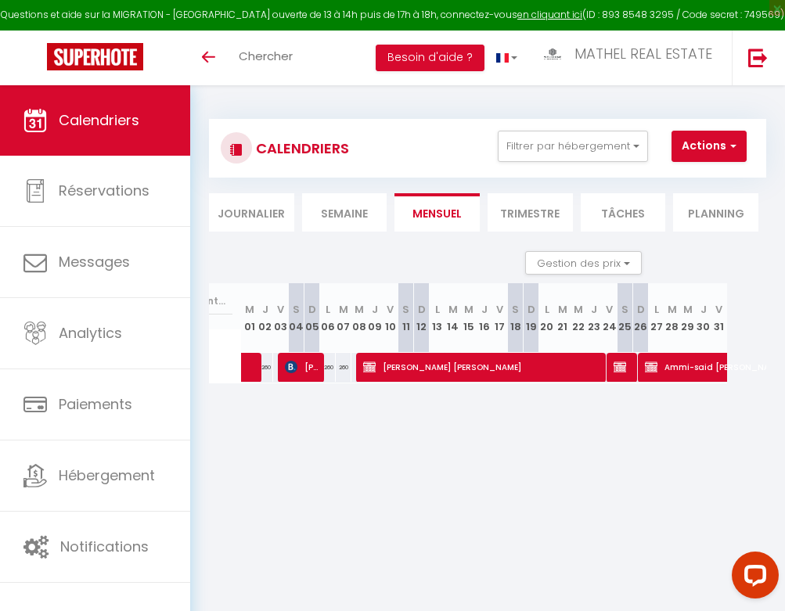
scroll to position [0, 160]
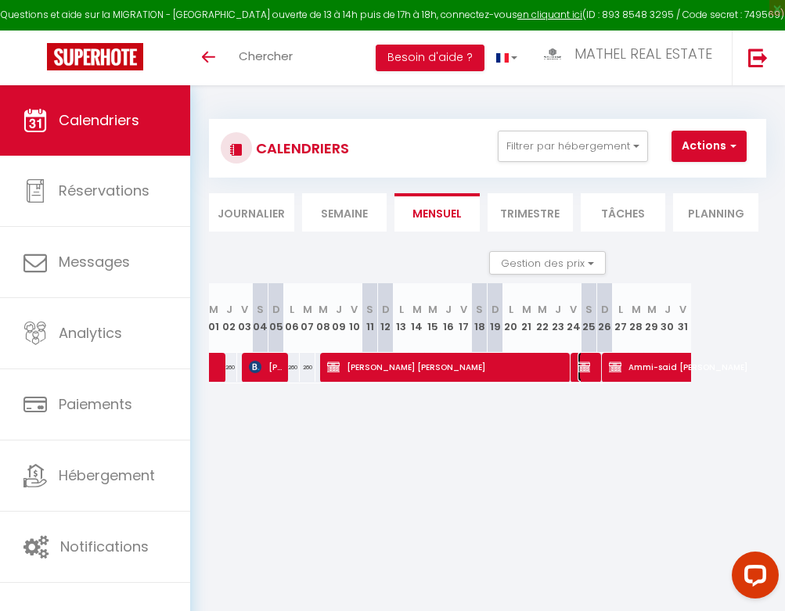
click at [587, 365] on img at bounding box center [584, 367] width 13 height 13
select select "OK"
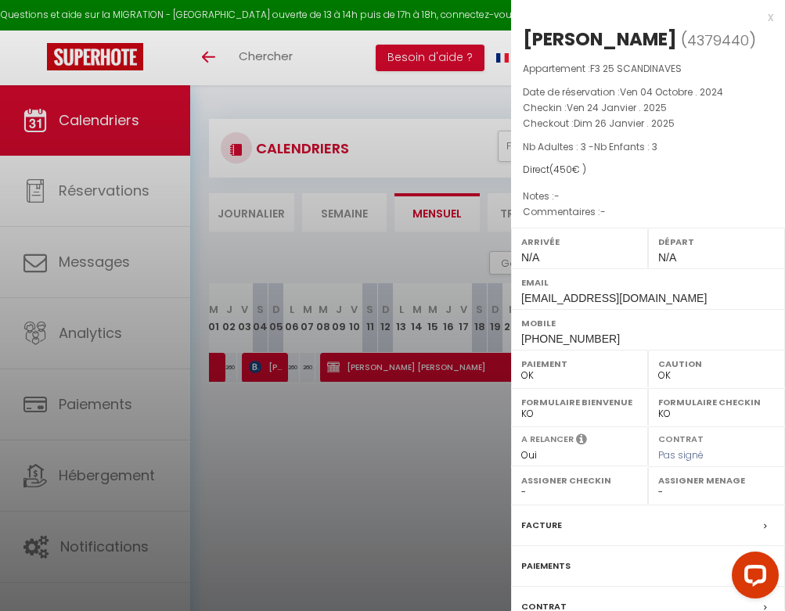
click at [443, 399] on div at bounding box center [392, 305] width 785 height 611
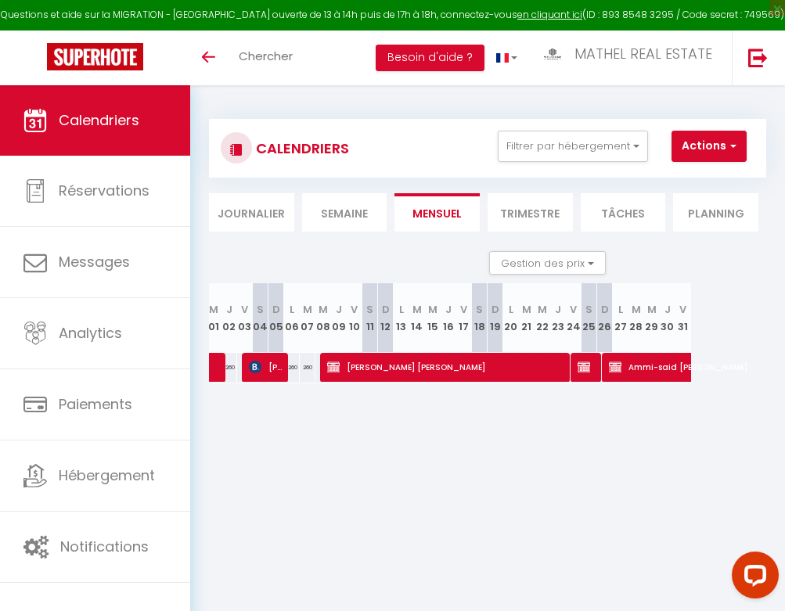
scroll to position [0, 0]
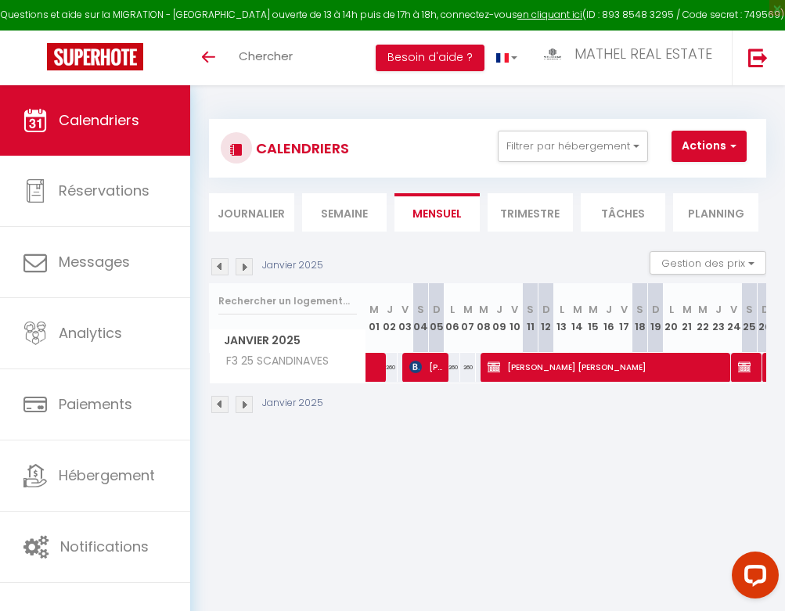
click at [250, 266] on img at bounding box center [244, 266] width 17 height 17
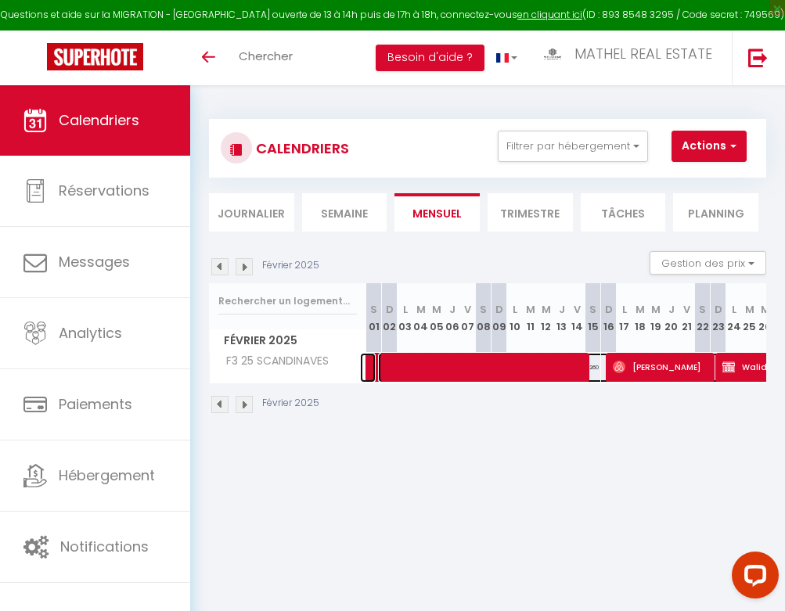
click at [492, 366] on span at bounding box center [630, 368] width 504 height 30
select select "KO"
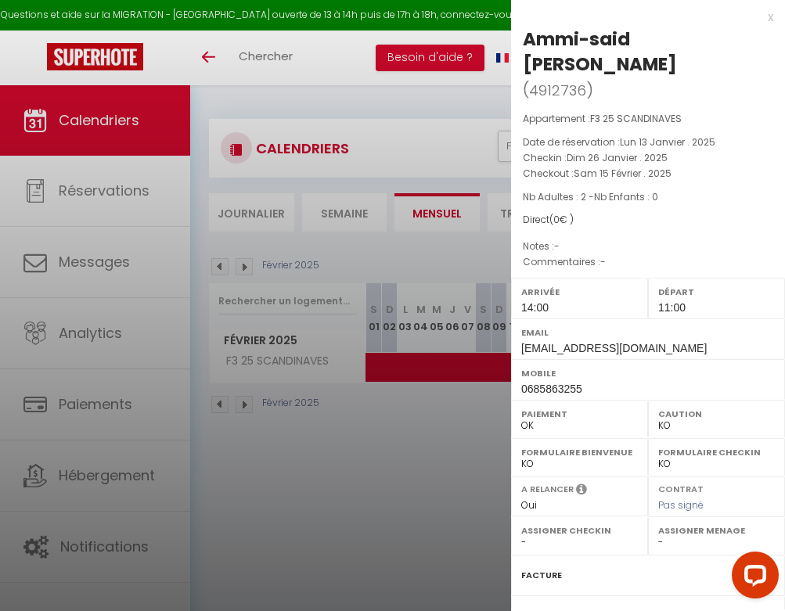
click at [492, 366] on div at bounding box center [392, 305] width 785 height 611
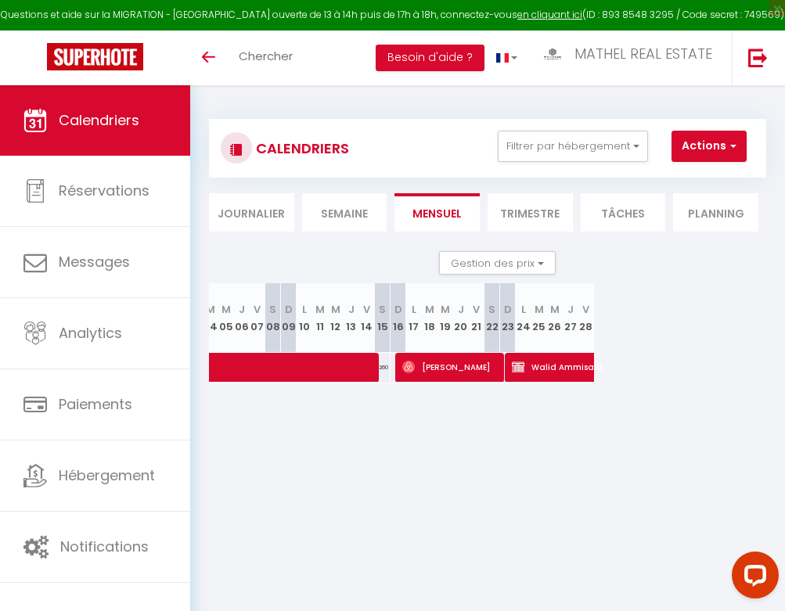
scroll to position [0, 218]
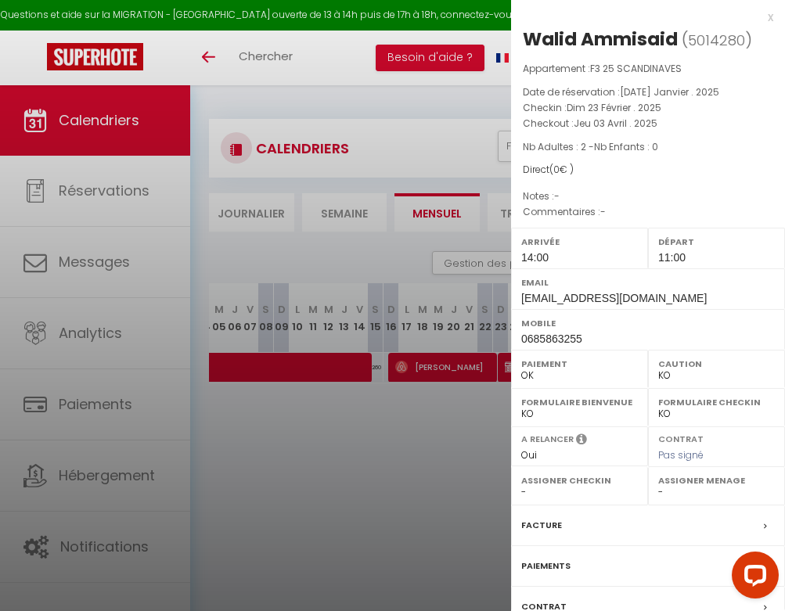
click at [474, 419] on div at bounding box center [392, 305] width 785 height 611
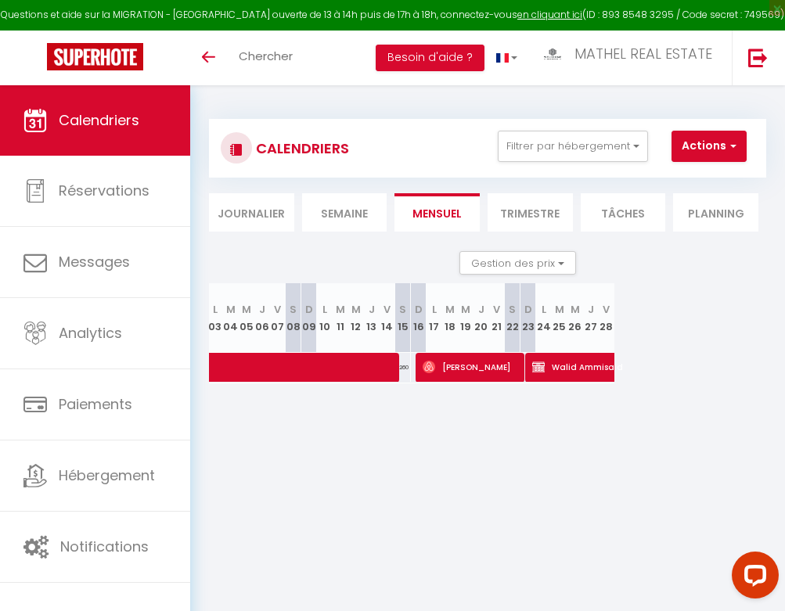
scroll to position [0, 296]
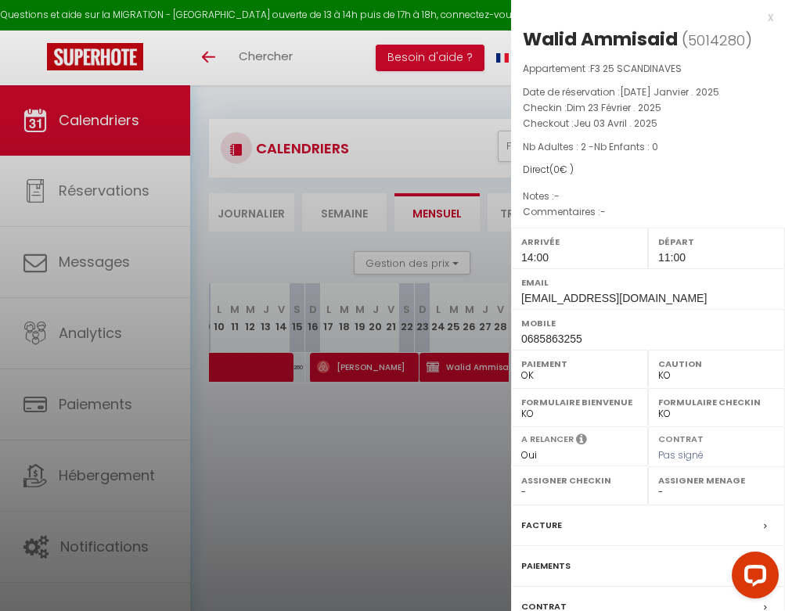
click at [484, 366] on div at bounding box center [392, 305] width 785 height 611
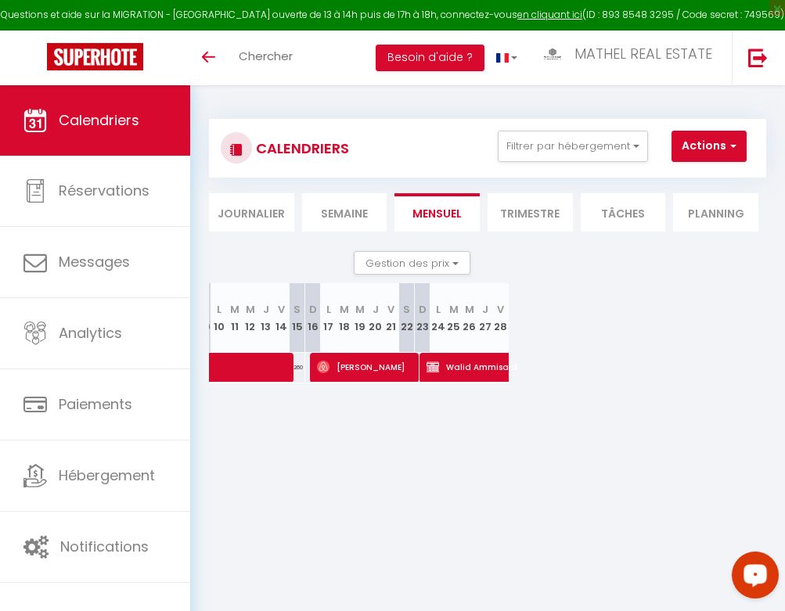
scroll to position [0, 0]
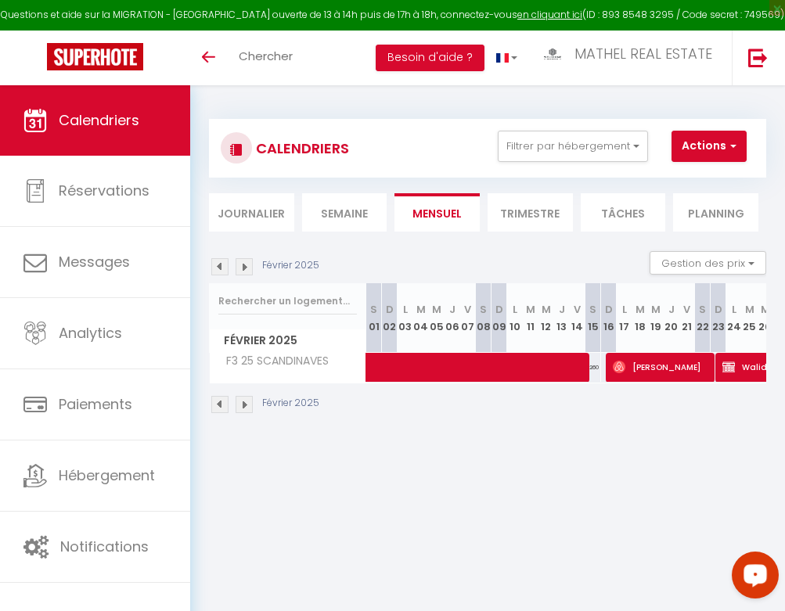
click at [246, 258] on img at bounding box center [244, 266] width 17 height 17
click at [244, 267] on img at bounding box center [244, 266] width 17 height 17
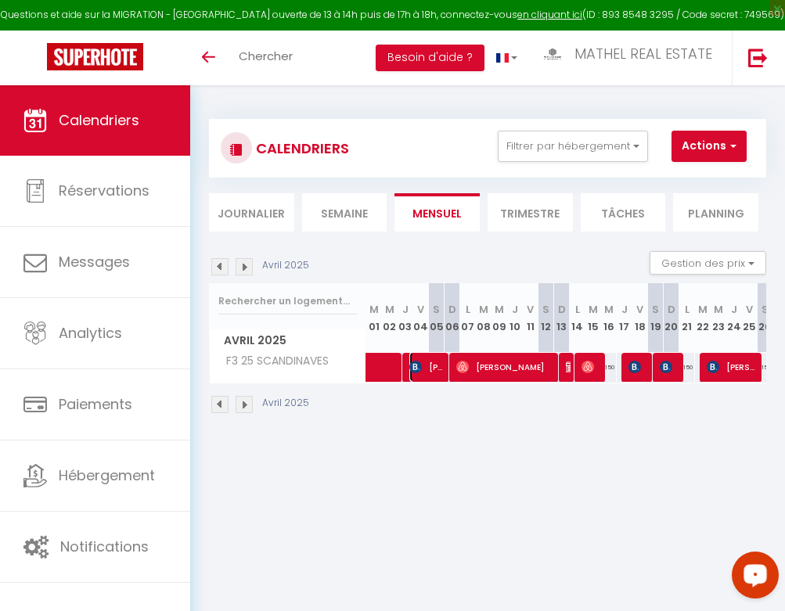
click at [425, 367] on span "[PERSON_NAME]" at bounding box center [427, 367] width 37 height 30
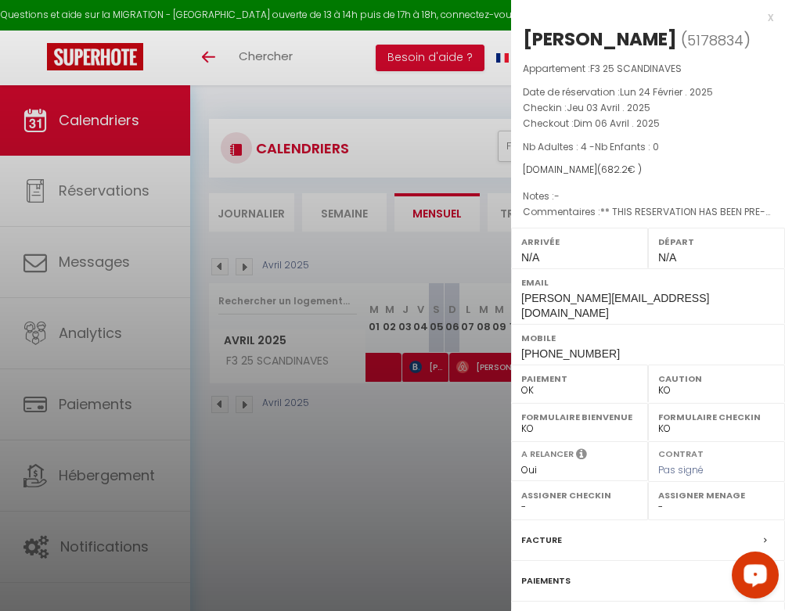
click at [425, 367] on div at bounding box center [392, 305] width 785 height 611
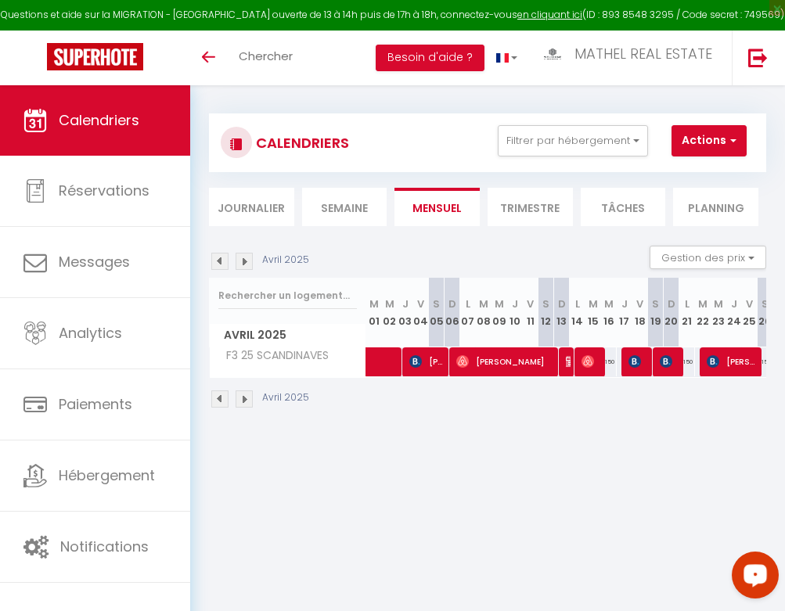
click at [244, 259] on img at bounding box center [244, 261] width 17 height 17
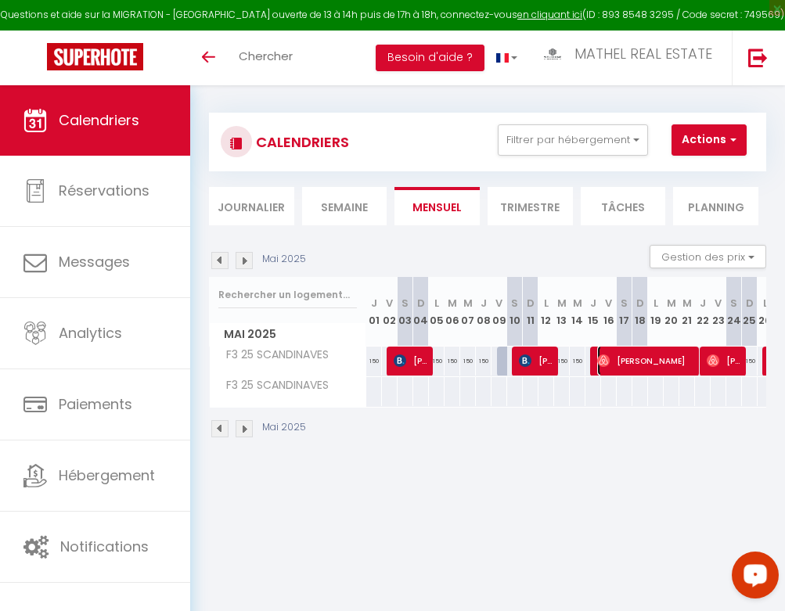
click at [637, 373] on span "[PERSON_NAME]" at bounding box center [646, 361] width 99 height 30
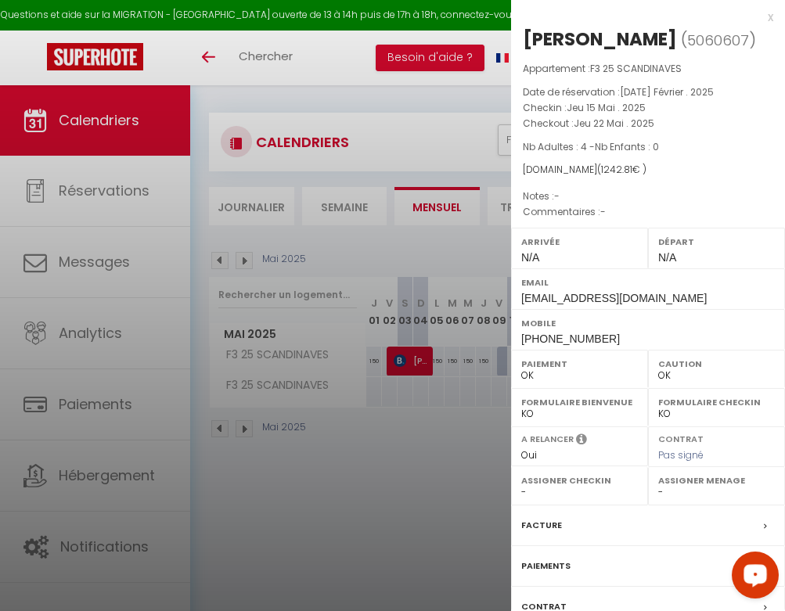
click at [466, 423] on div at bounding box center [392, 305] width 785 height 611
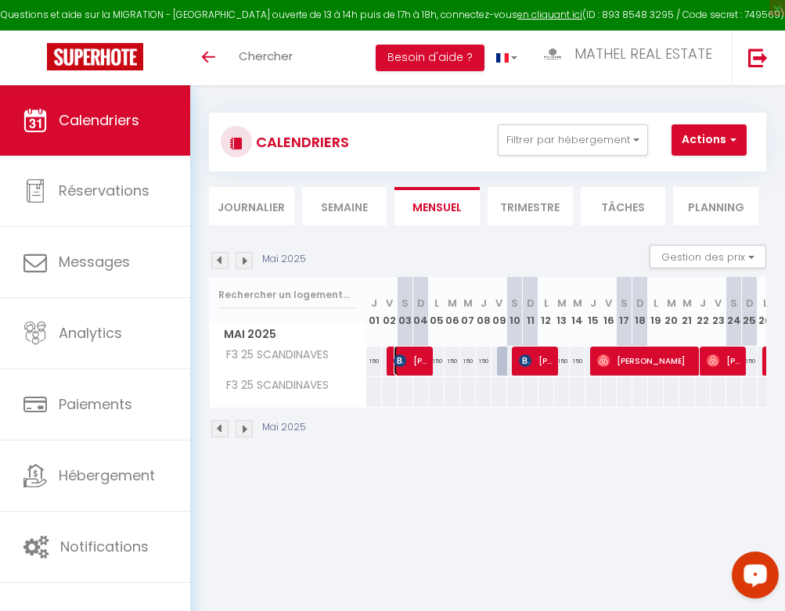
click at [416, 362] on span "[PERSON_NAME]" at bounding box center [412, 361] width 37 height 30
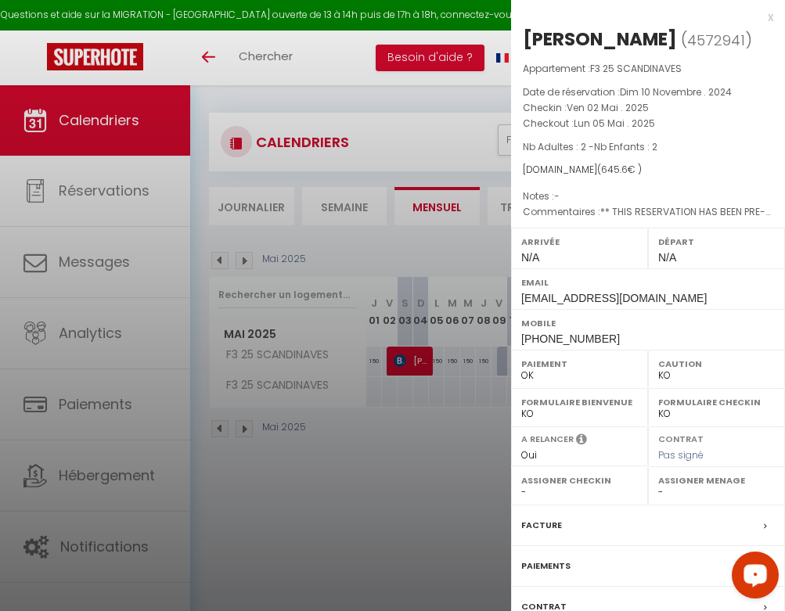
click at [377, 403] on div at bounding box center [392, 305] width 785 height 611
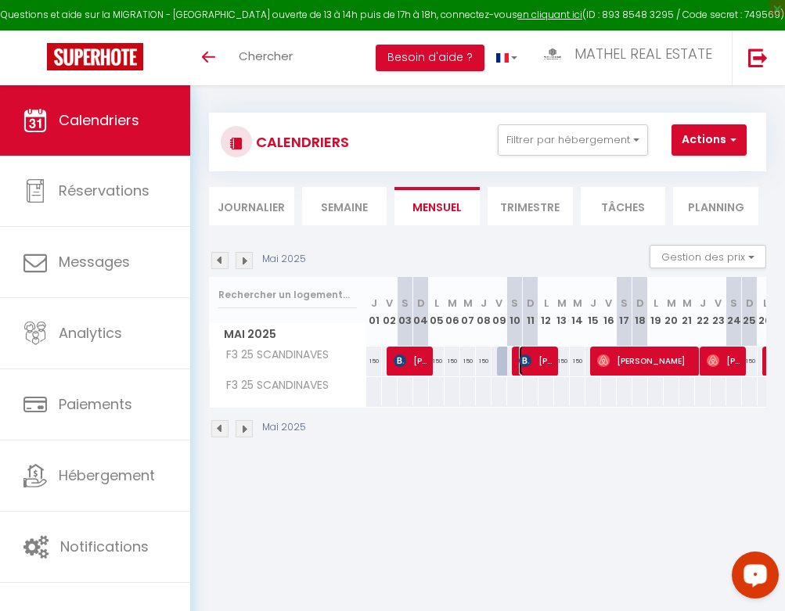
click at [536, 355] on span "[PERSON_NAME]" at bounding box center [537, 361] width 37 height 30
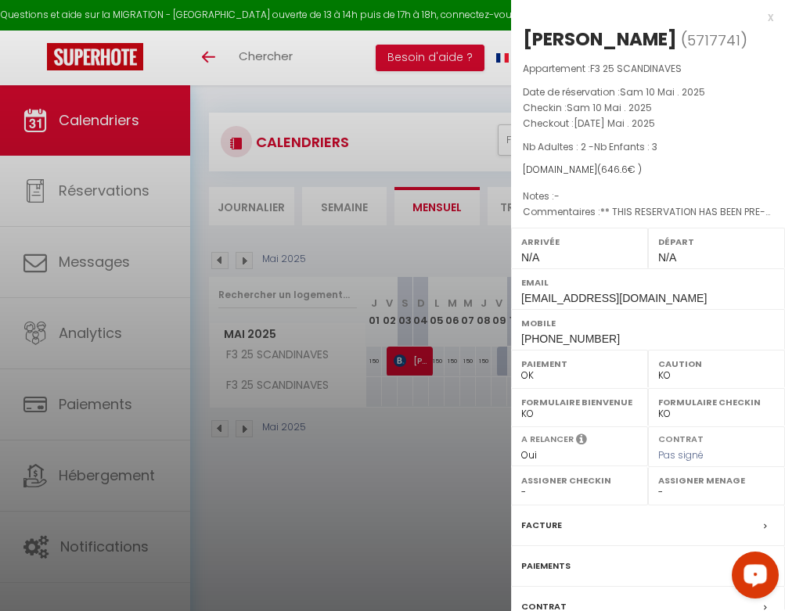
click at [443, 337] on div at bounding box center [392, 305] width 785 height 611
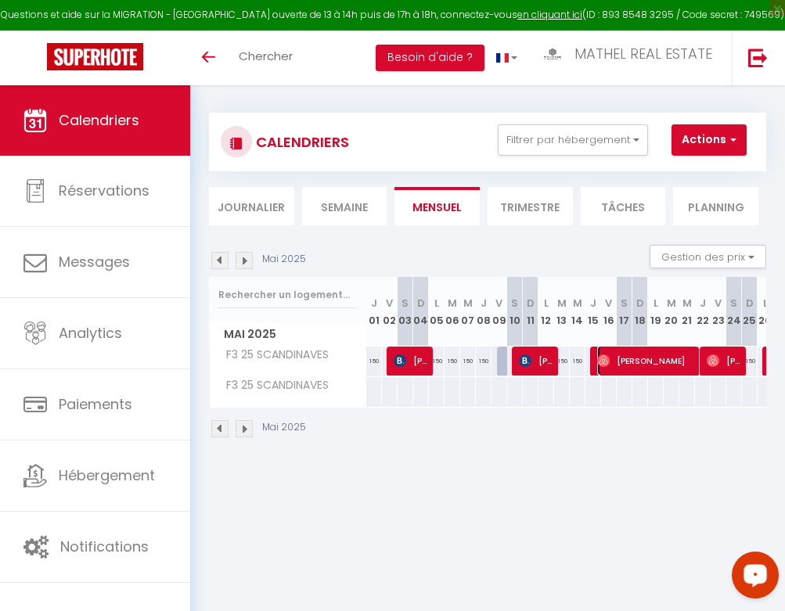
click at [644, 358] on span "[PERSON_NAME]" at bounding box center [646, 361] width 99 height 30
select select "OK"
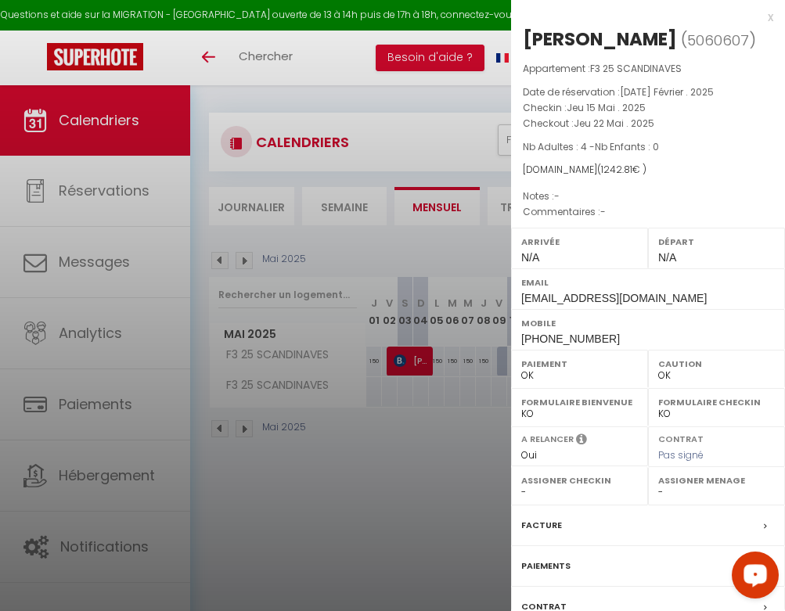
click at [430, 258] on div at bounding box center [392, 305] width 785 height 611
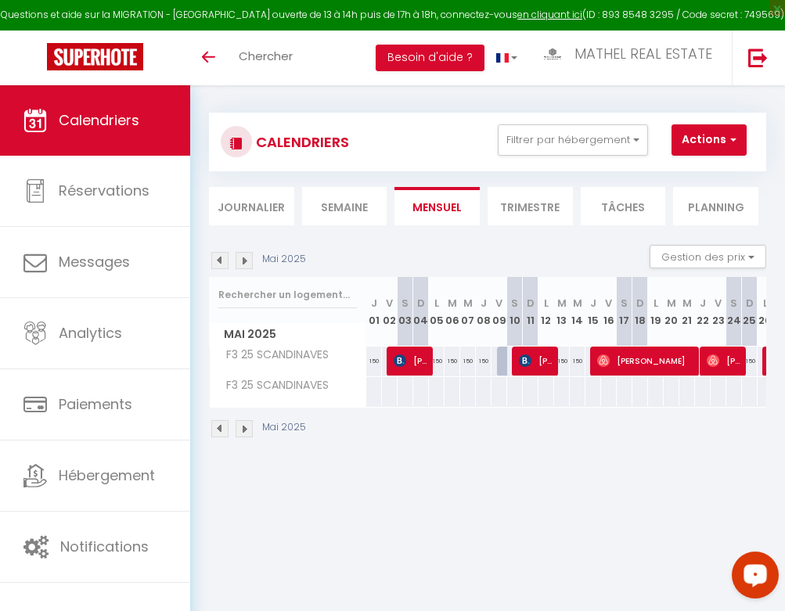
click at [244, 260] on img at bounding box center [244, 260] width 17 height 17
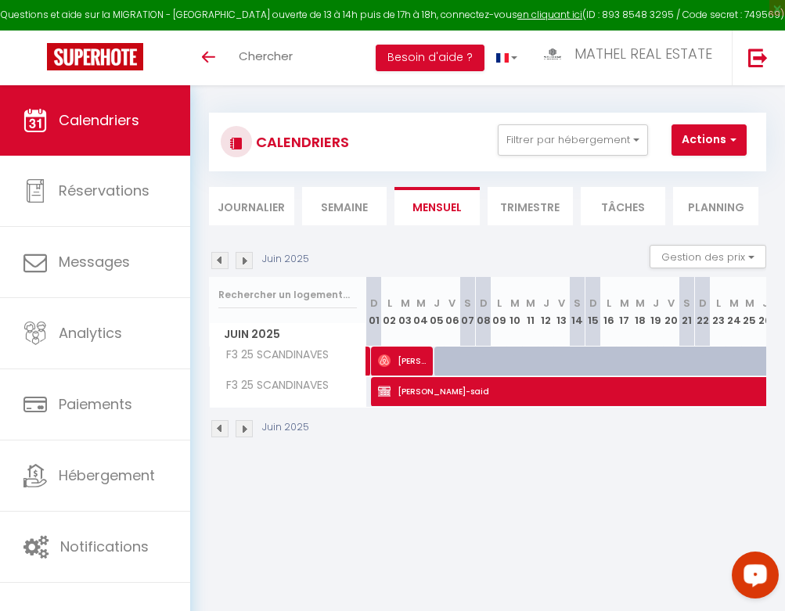
click at [244, 260] on img at bounding box center [244, 260] width 17 height 17
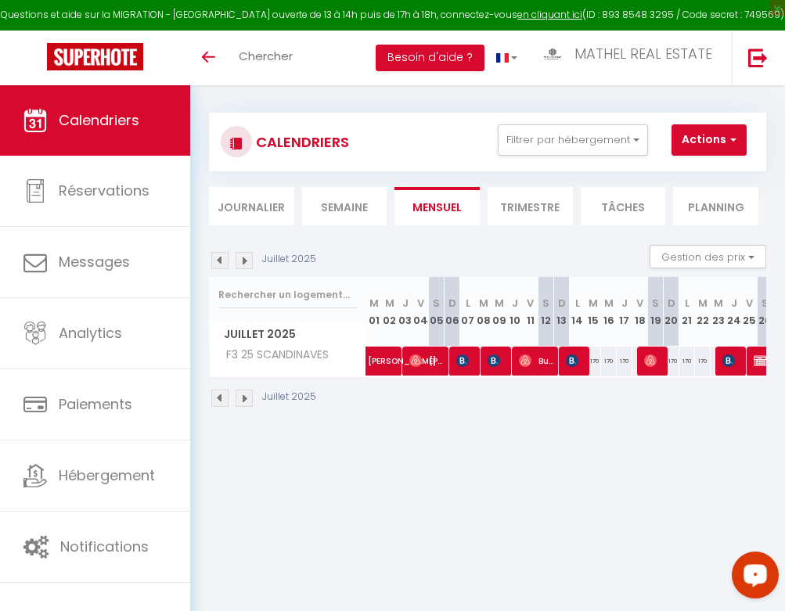
click at [244, 260] on img at bounding box center [244, 260] width 17 height 17
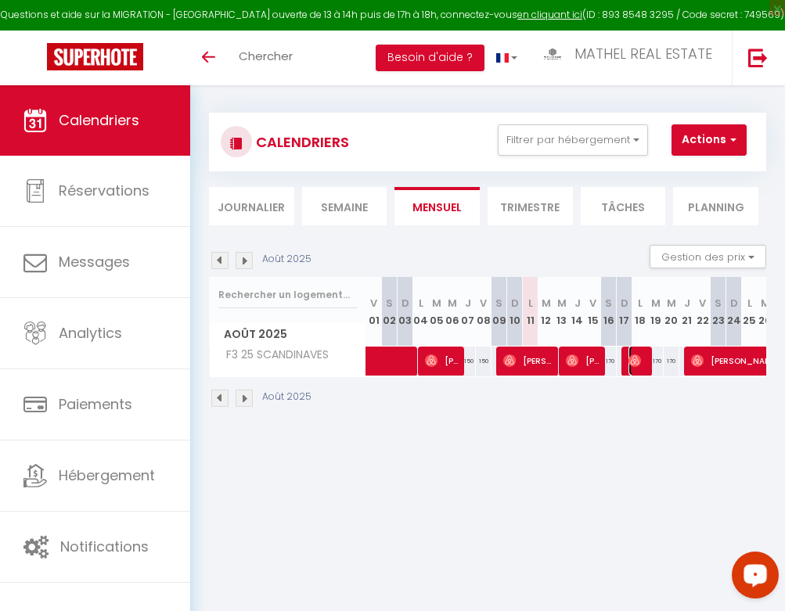
click at [632, 366] on img at bounding box center [635, 361] width 13 height 13
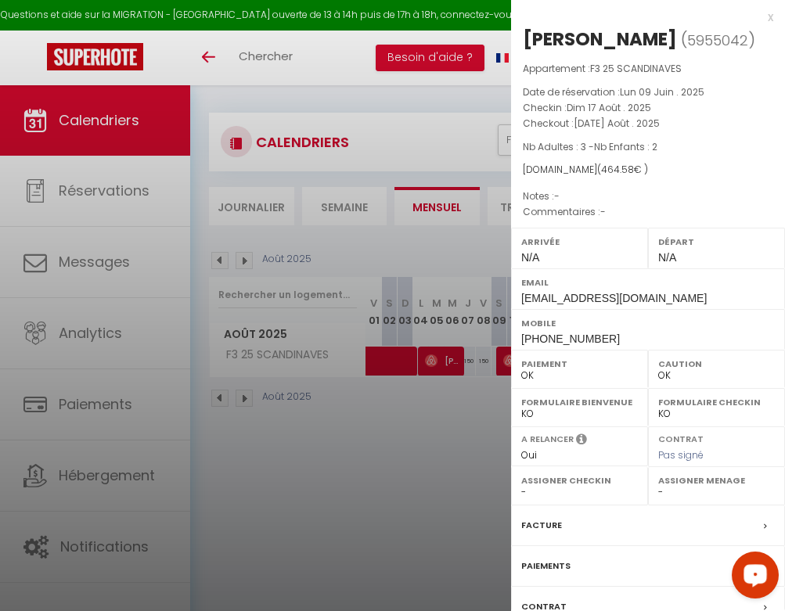
click at [477, 410] on div at bounding box center [392, 305] width 785 height 611
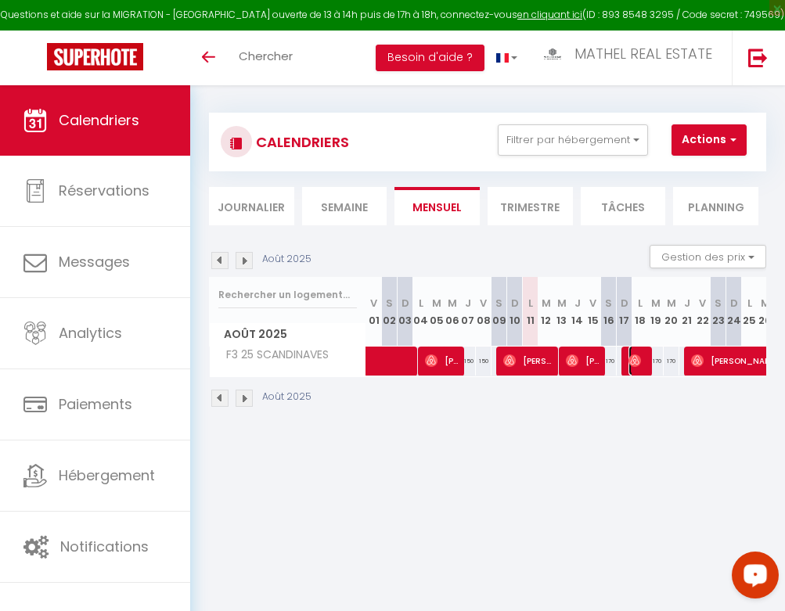
click at [635, 369] on span "[PERSON_NAME]" at bounding box center [639, 361] width 21 height 30
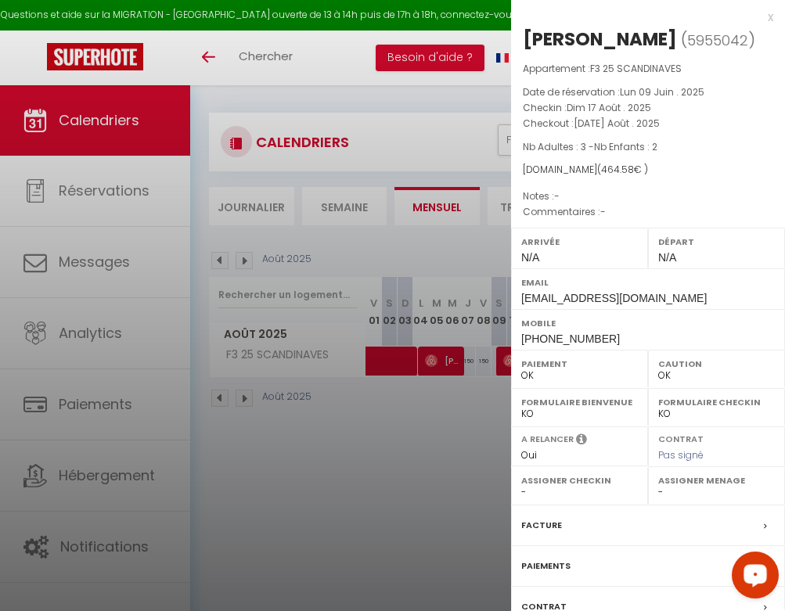
click at [425, 452] on div at bounding box center [392, 305] width 785 height 611
